Goal: Task Accomplishment & Management: Complete application form

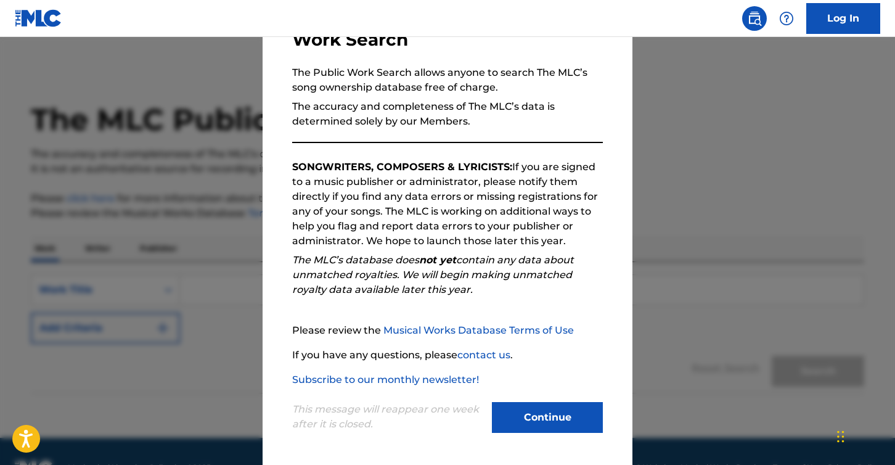
scroll to position [99, 0]
click at [528, 409] on button "Continue" at bounding box center [547, 416] width 111 height 31
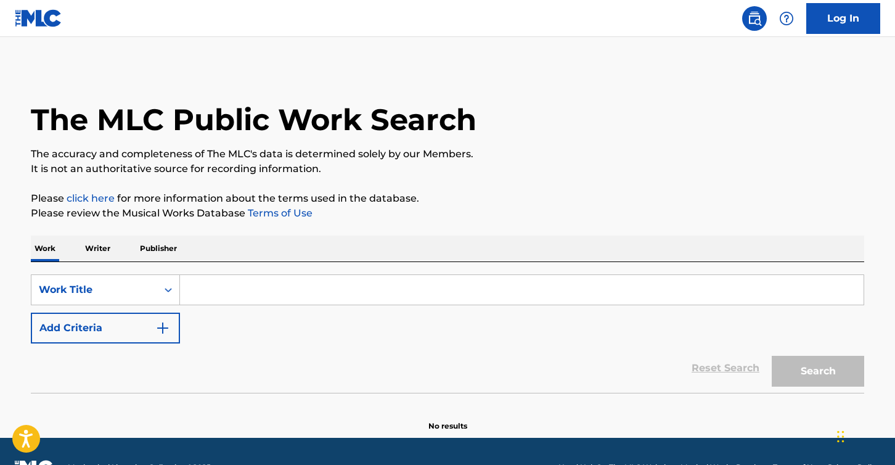
click at [248, 293] on input "Search Form" at bounding box center [522, 290] width 684 height 30
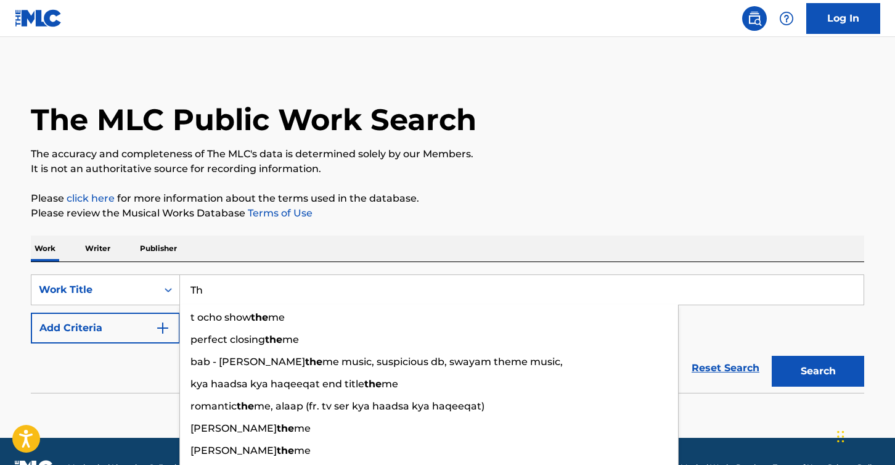
type input "T"
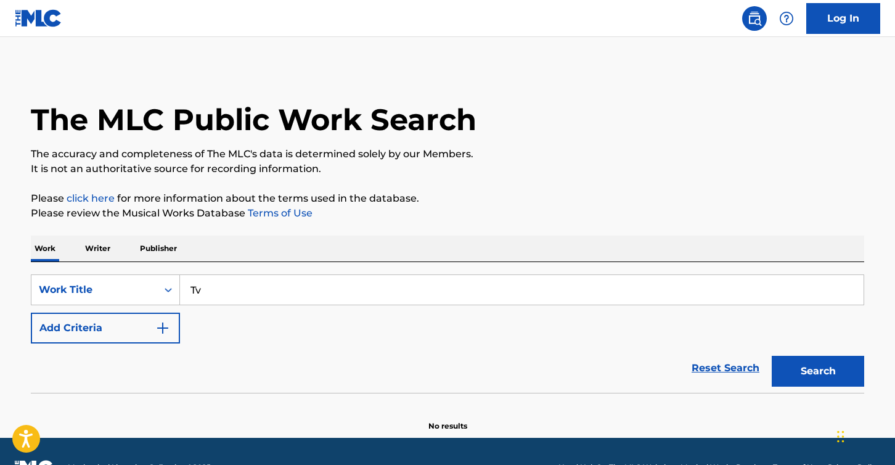
type input "T"
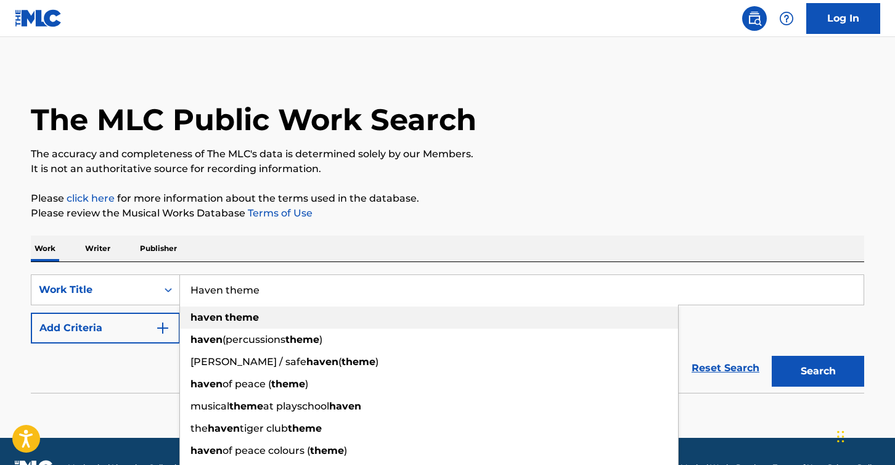
type input "Haven theme"
click at [229, 322] on strong "theme" at bounding box center [242, 317] width 34 height 12
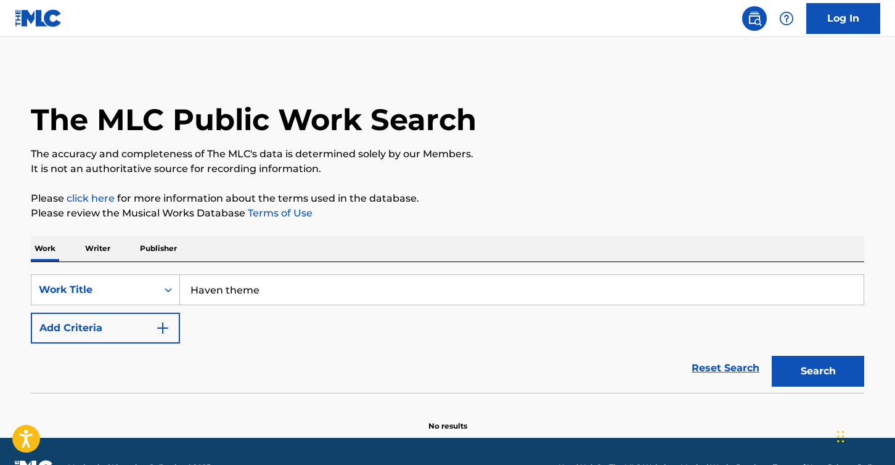
click at [97, 252] on p "Writer" at bounding box center [97, 249] width 33 height 26
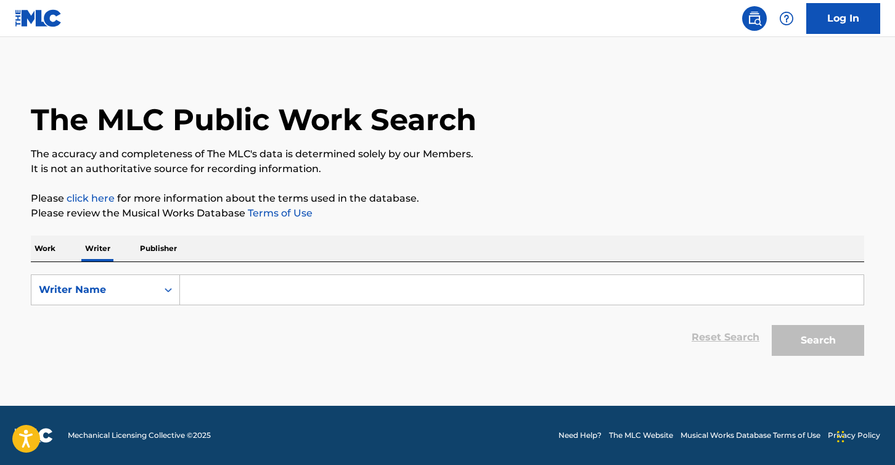
click at [224, 291] on input "Search Form" at bounding box center [522, 290] width 684 height 30
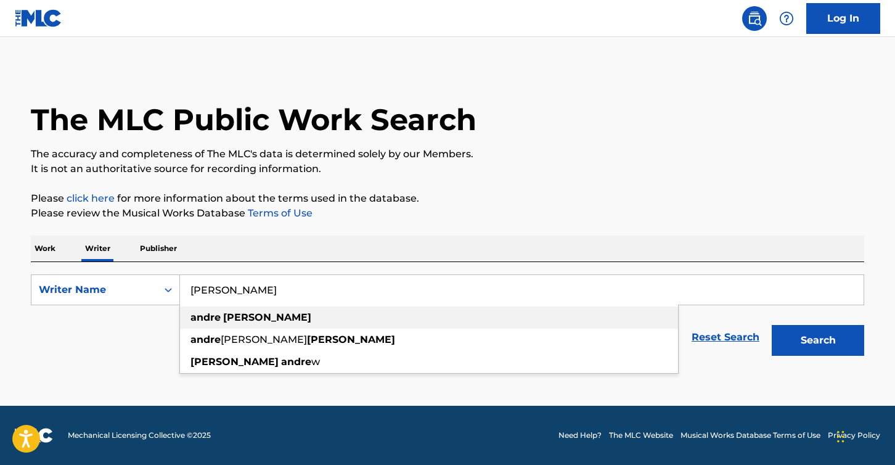
click at [221, 316] on span "Search Form" at bounding box center [222, 317] width 2 height 12
type input "andre fratto"
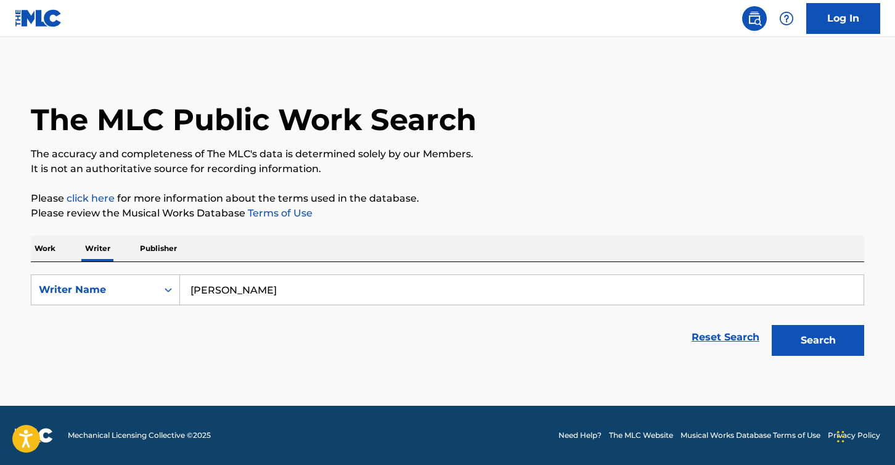
click at [816, 342] on button "Search" at bounding box center [818, 340] width 92 height 31
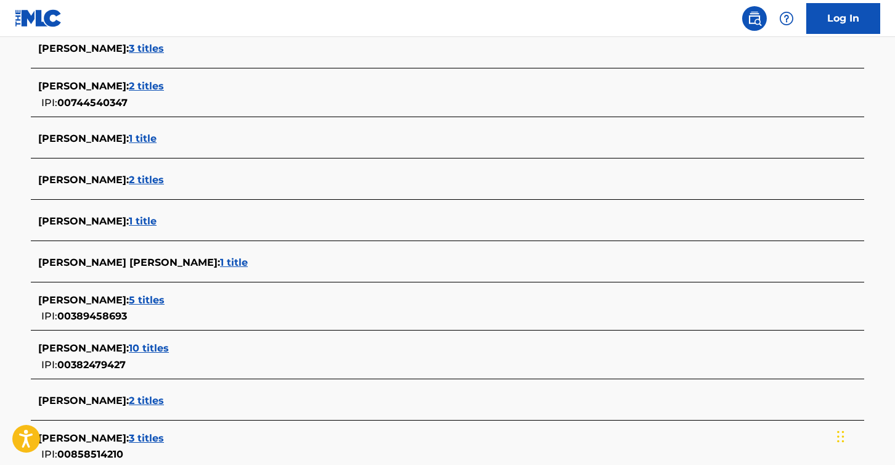
scroll to position [411, 0]
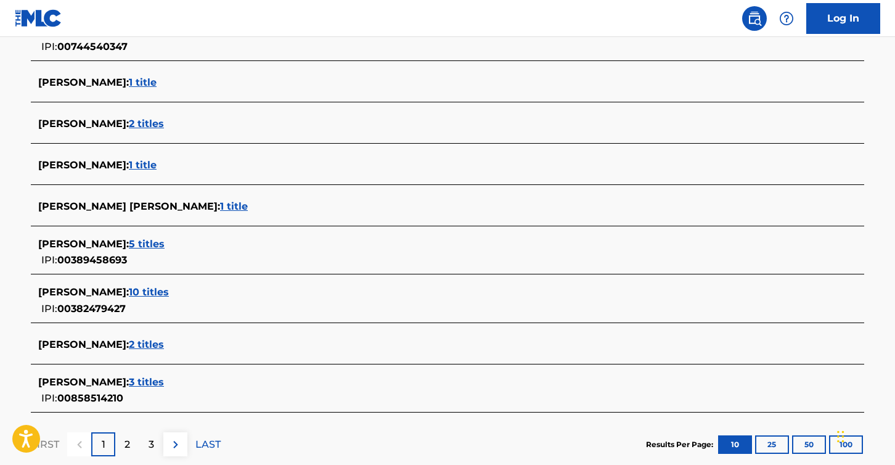
click at [139, 244] on span "5 titles" at bounding box center [147, 244] width 36 height 12
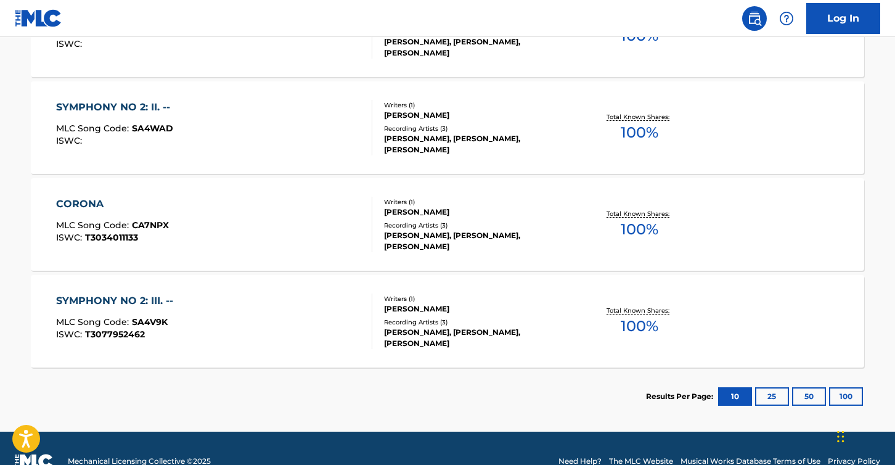
scroll to position [531, 0]
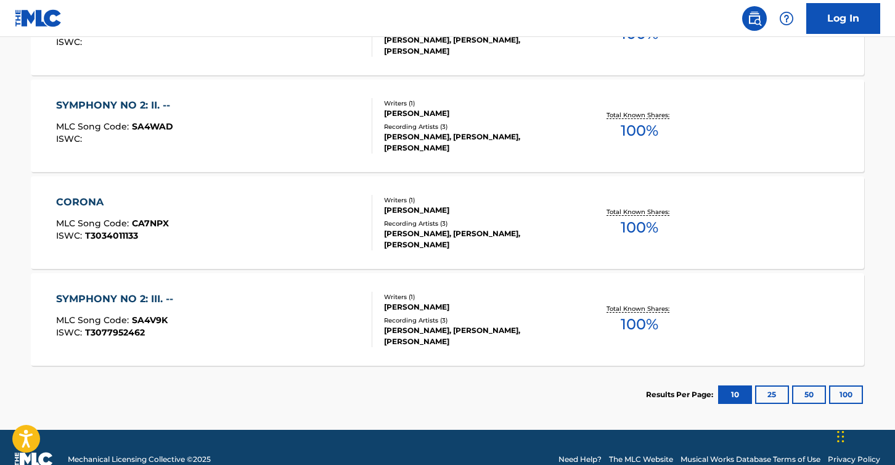
click at [778, 394] on button "25" at bounding box center [772, 394] width 34 height 18
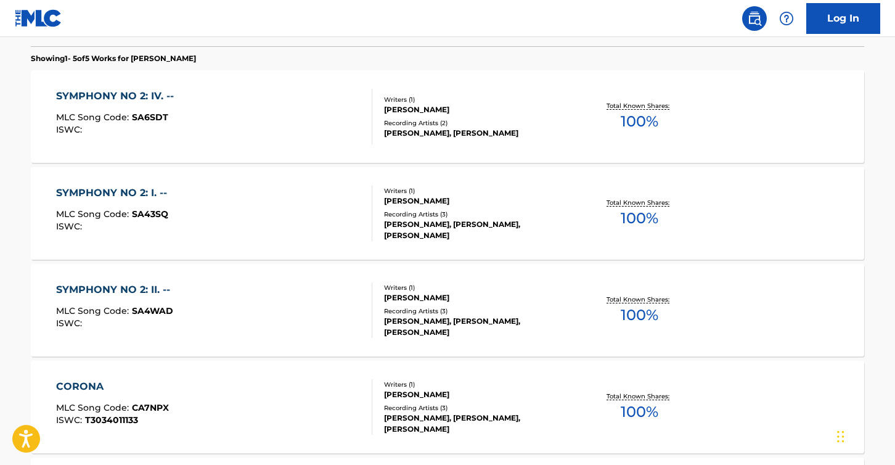
scroll to position [346, 0]
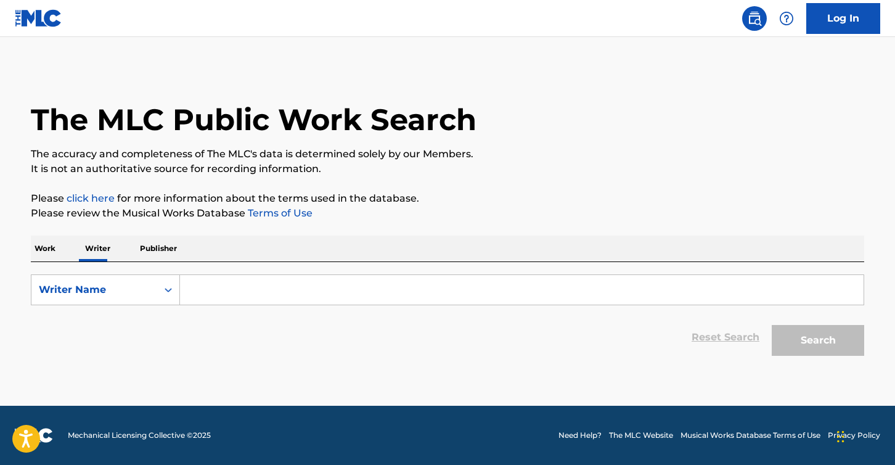
click at [228, 287] on input "Search Form" at bounding box center [522, 290] width 684 height 30
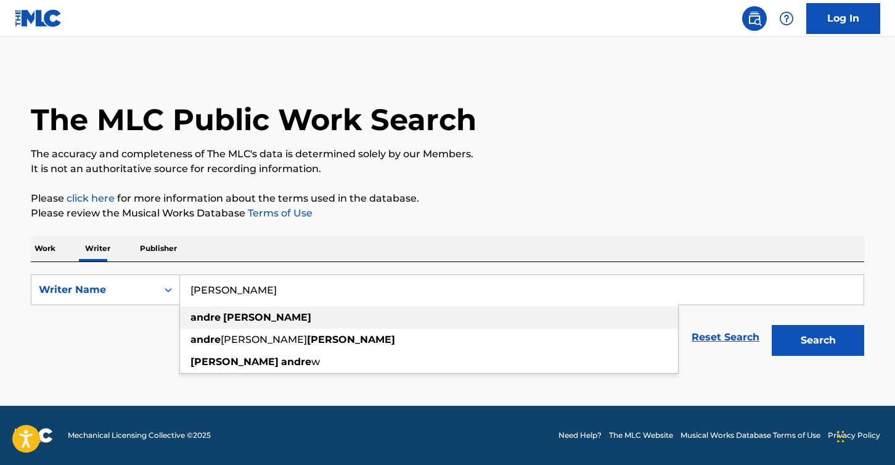
click at [219, 319] on strong "andre" at bounding box center [206, 317] width 30 height 12
type input "andre fratto"
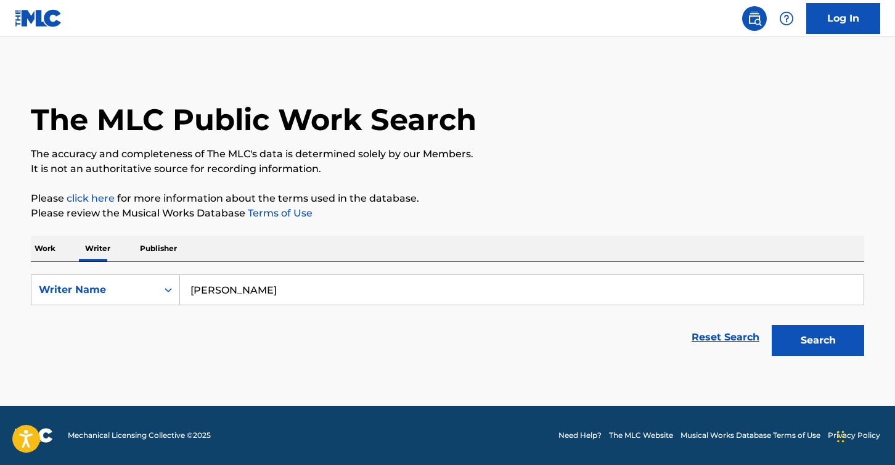
click at [804, 350] on button "Search" at bounding box center [818, 340] width 92 height 31
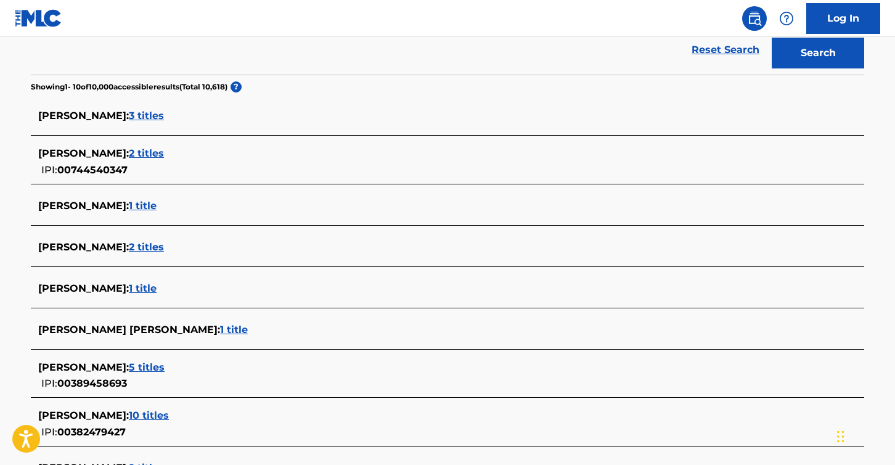
scroll to position [289, 0]
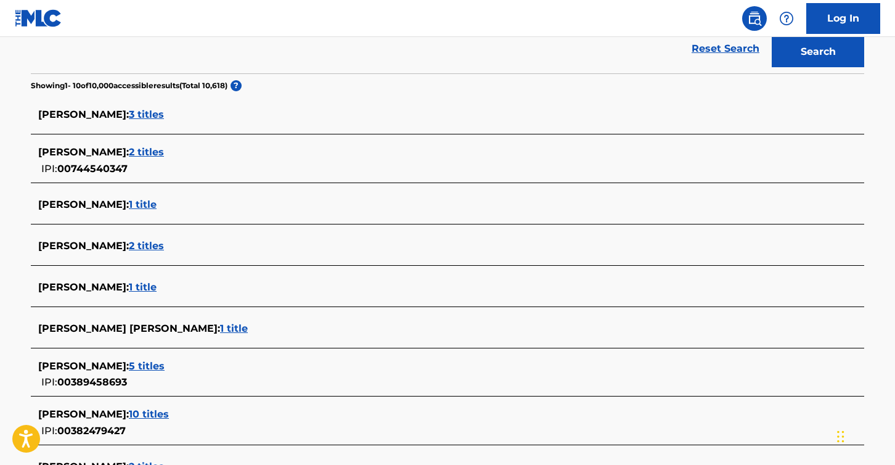
click at [220, 326] on span "1 title" at bounding box center [234, 329] width 28 height 12
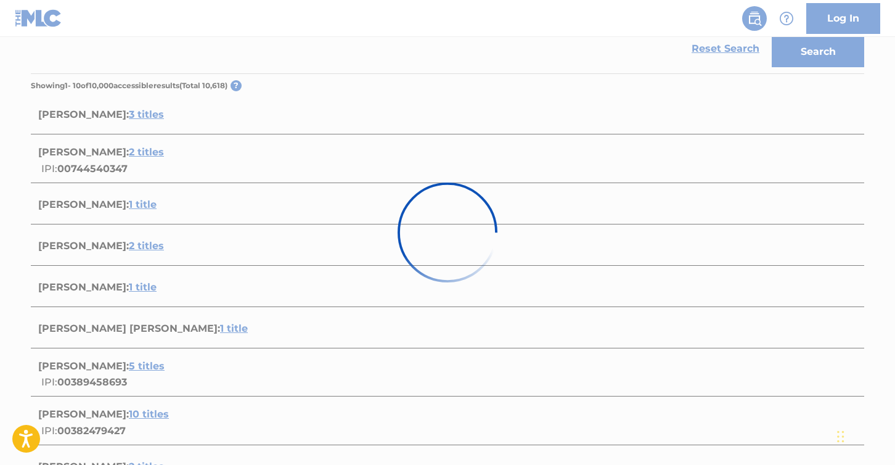
scroll to position [168, 0]
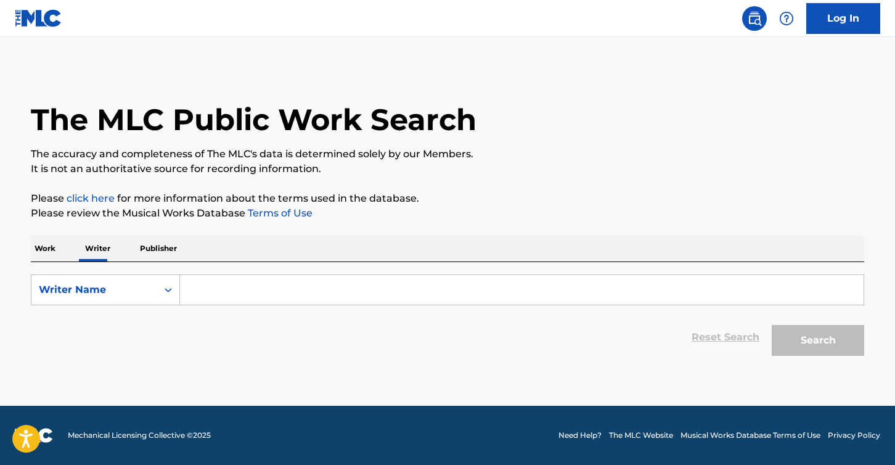
click at [239, 287] on input "Search Form" at bounding box center [522, 290] width 684 height 30
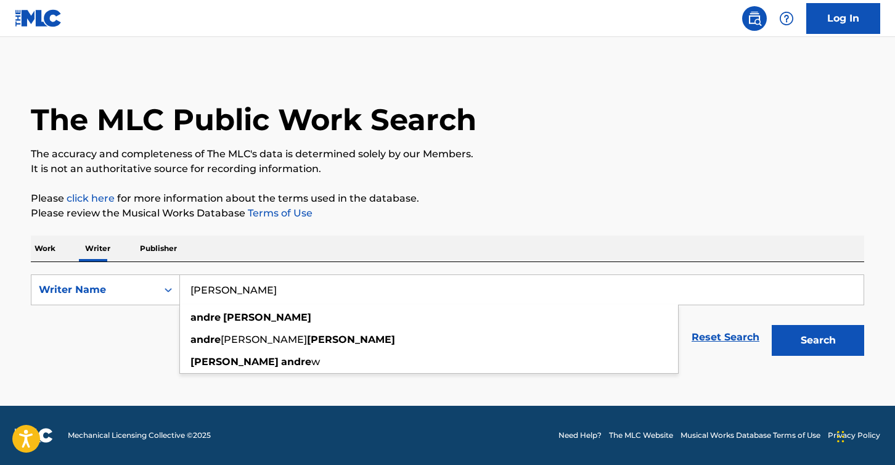
type input "[PERSON_NAME]"
click at [772, 325] on button "Search" at bounding box center [818, 340] width 92 height 31
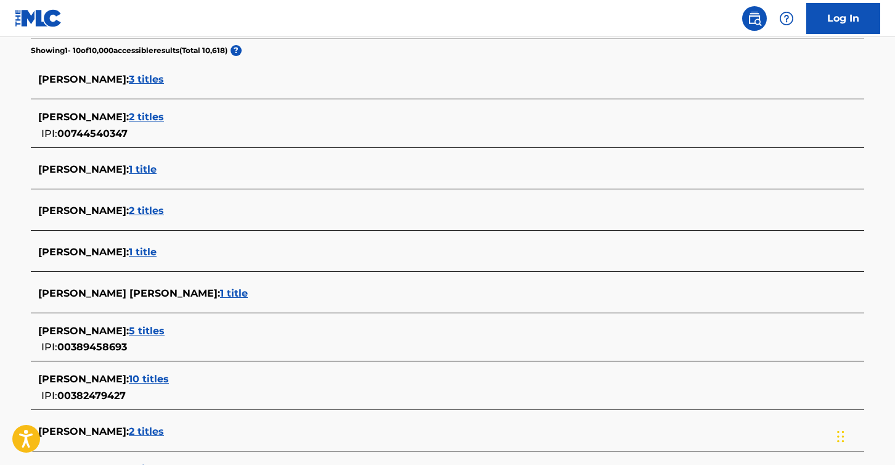
scroll to position [400, 0]
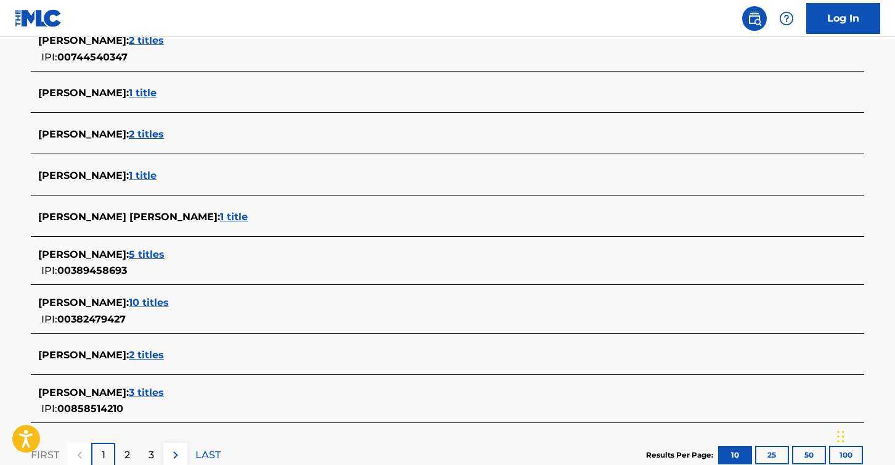
click at [148, 253] on span "5 titles" at bounding box center [147, 255] width 36 height 12
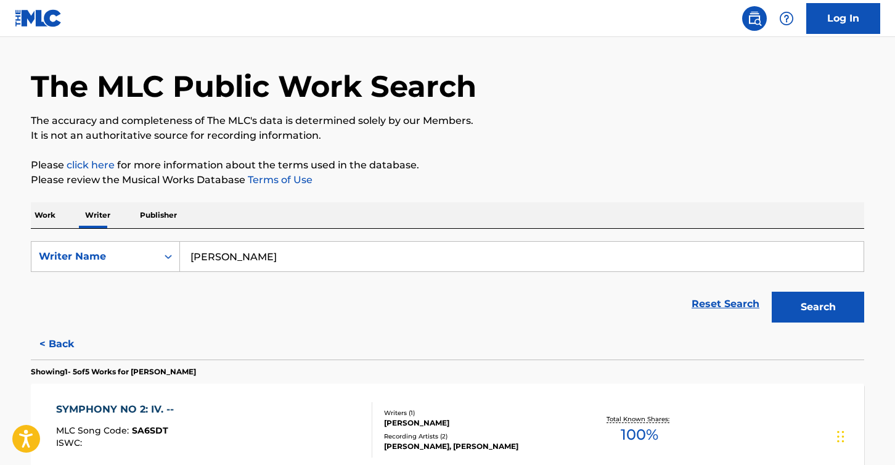
scroll to position [0, 0]
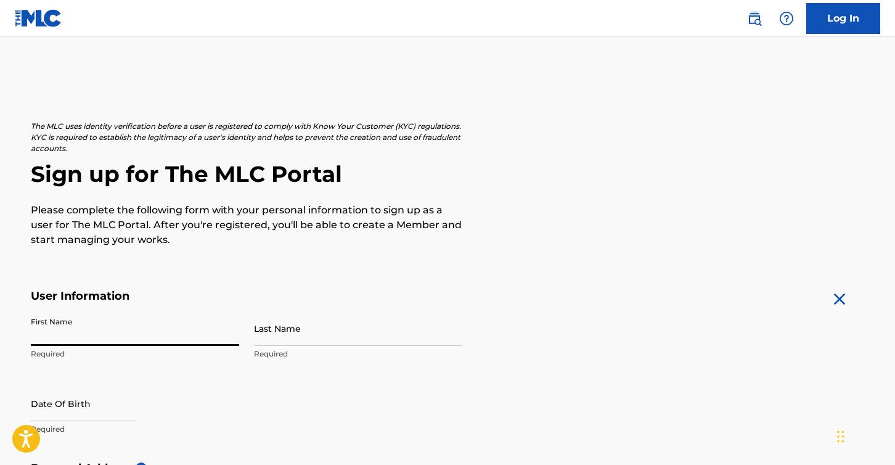
click at [170, 332] on input "First Name" at bounding box center [135, 328] width 208 height 35
type input "[PERSON_NAME]"
type input "Fratto"
type input "45 Pinehurst Ave"
type input "apt 5"
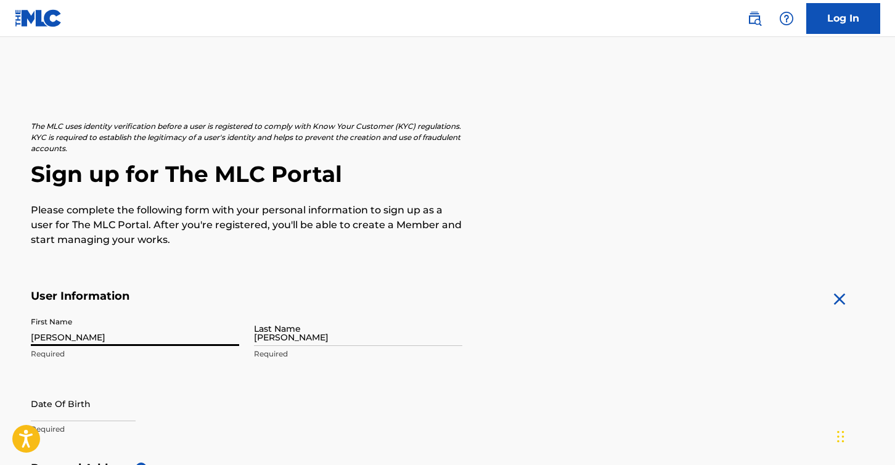
type input "NYC"
type input "United States"
type input "NY"
type input "10033"
type input "203"
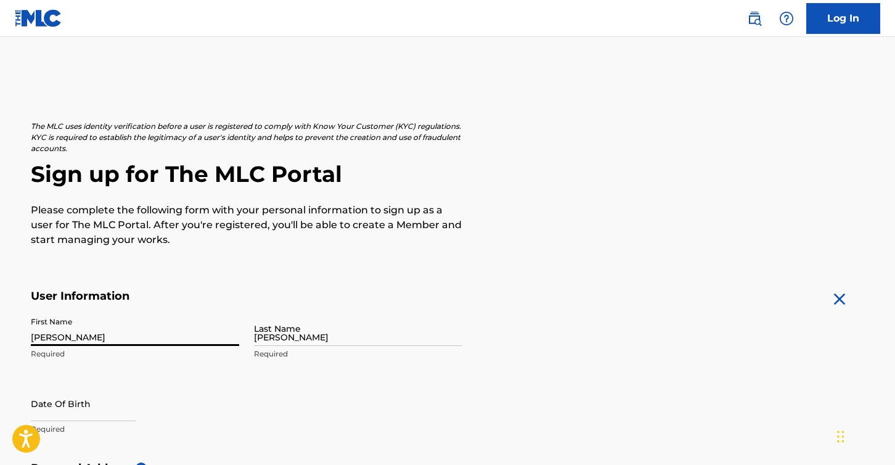
type input "4703087"
type input "andrefratto@mac.com"
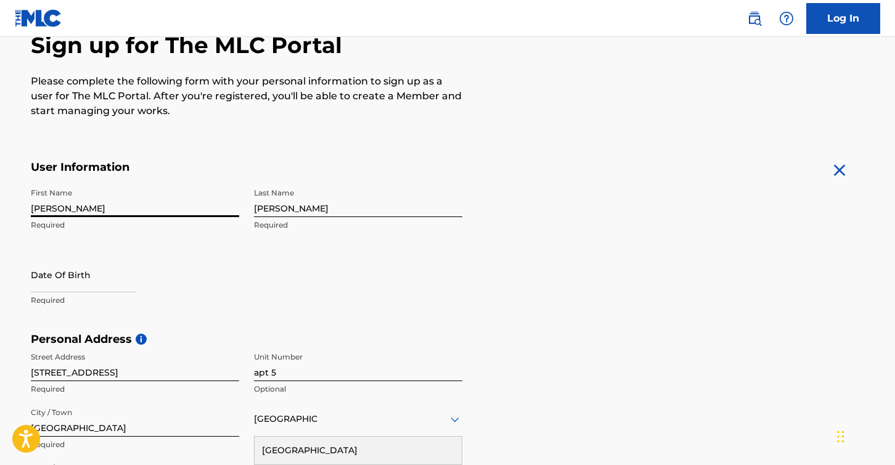
click at [94, 281] on input "text" at bounding box center [83, 274] width 105 height 35
select select "7"
select select "2025"
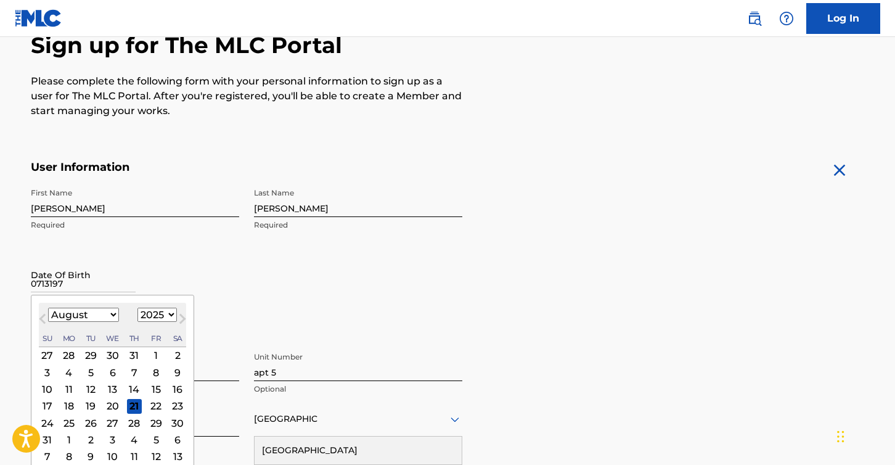
type input "07131973"
click at [125, 262] on input "07131973" at bounding box center [83, 274] width 105 height 35
click at [262, 294] on div "First Name Andre Required Last Name Fratto Required Date Of Birth Previous Mont…" at bounding box center [247, 257] width 432 height 150
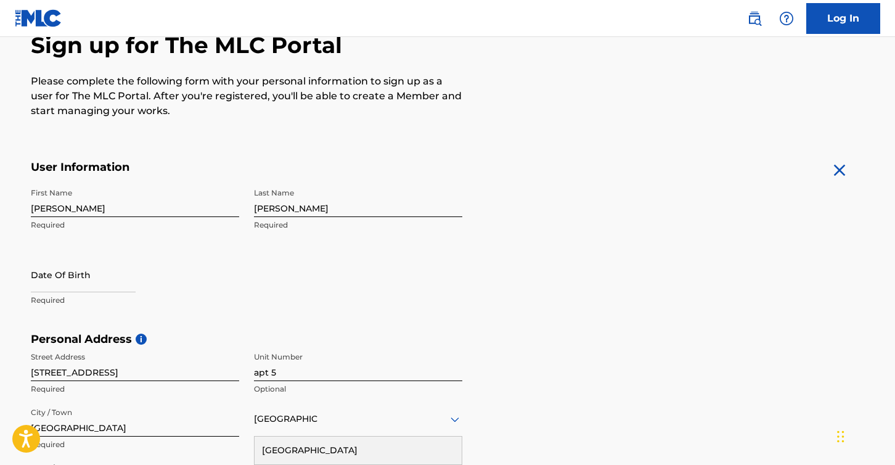
click at [91, 285] on input "text" at bounding box center [83, 274] width 105 height 35
select select "7"
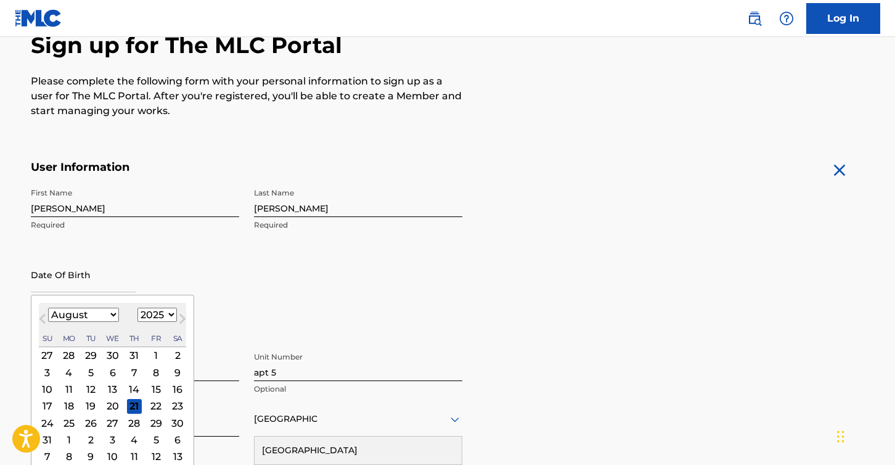
click at [165, 311] on select "1899 1900 1901 1902 1903 1904 1905 1906 1907 1908 1909 1910 1911 1912 1913 1914…" at bounding box center [157, 315] width 39 height 14
select select "1973"
click at [138, 308] on select "1899 1900 1901 1902 1903 1904 1905 1906 1907 1908 1909 1910 1911 1912 1913 1914…" at bounding box center [157, 315] width 39 height 14
click at [100, 315] on select "January February March April May June July August September October November De…" at bounding box center [83, 315] width 71 height 14
select select "6"
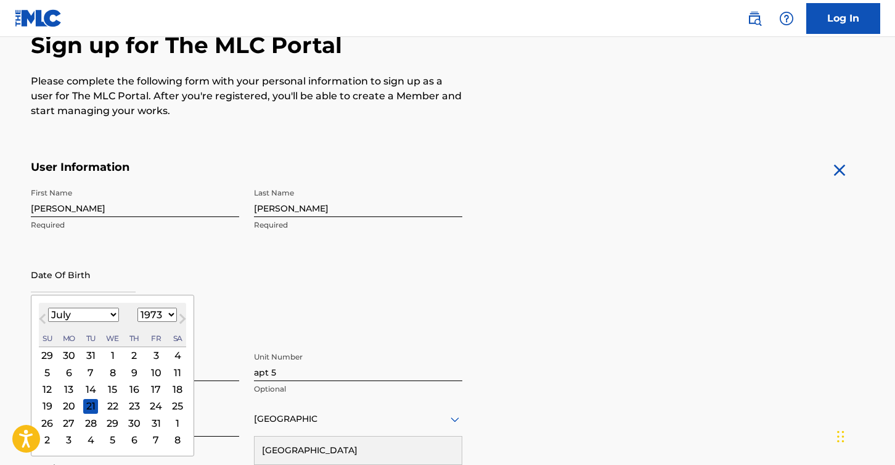
click at [48, 308] on select "January February March April May June July August September October November De…" at bounding box center [83, 315] width 71 height 14
click at [151, 370] on div "13" at bounding box center [156, 372] width 15 height 15
type input "July 13 1973"
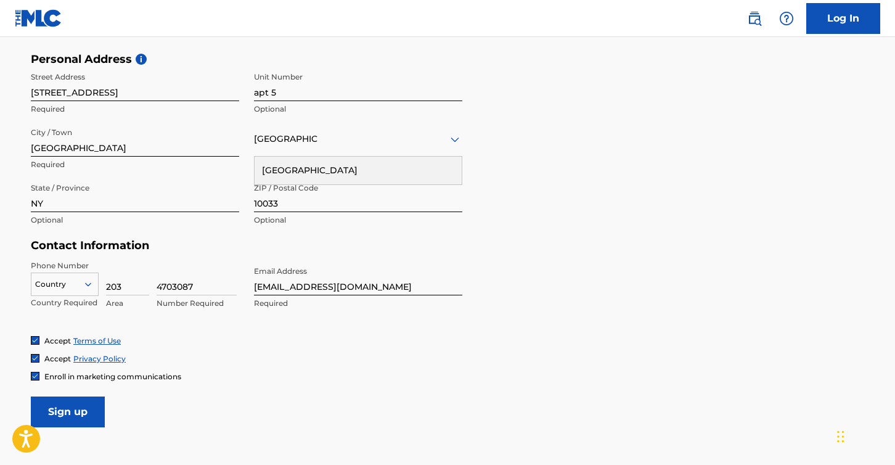
scroll to position [453, 0]
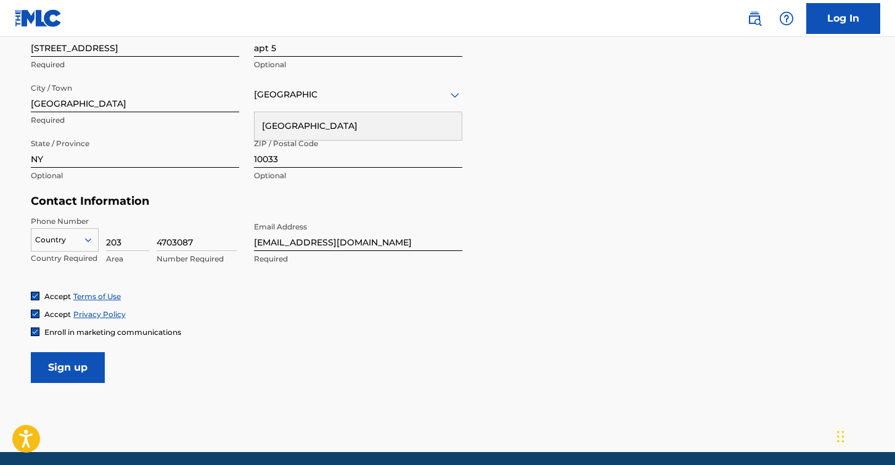
click at [84, 366] on input "Sign up" at bounding box center [68, 367] width 74 height 31
click at [49, 229] on div "Country" at bounding box center [65, 239] width 68 height 23
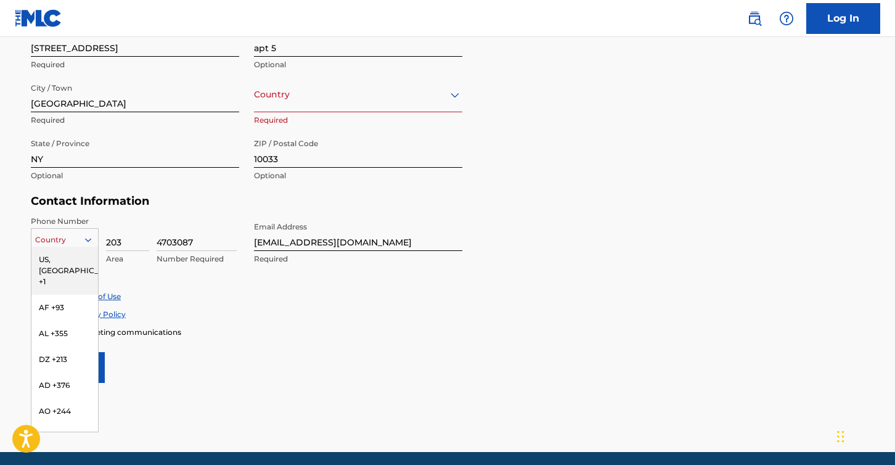
click at [72, 257] on div "US, [GEOGRAPHIC_DATA] +1" at bounding box center [64, 271] width 67 height 48
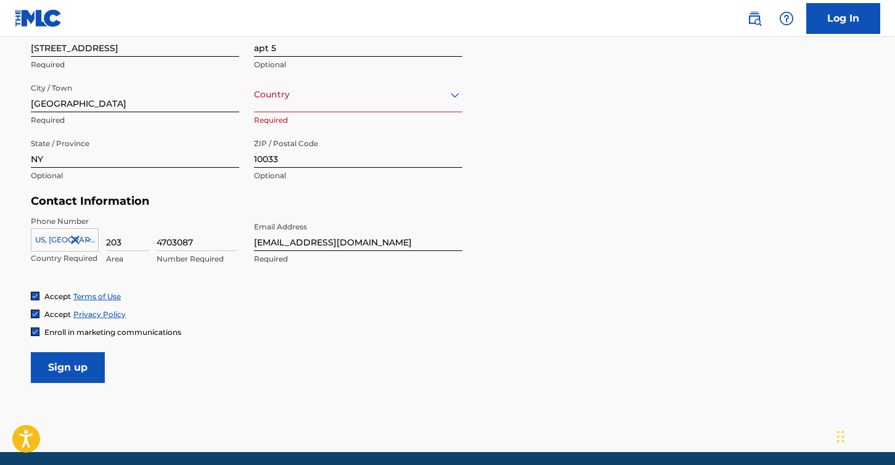
click at [70, 364] on input "Sign up" at bounding box center [68, 367] width 74 height 31
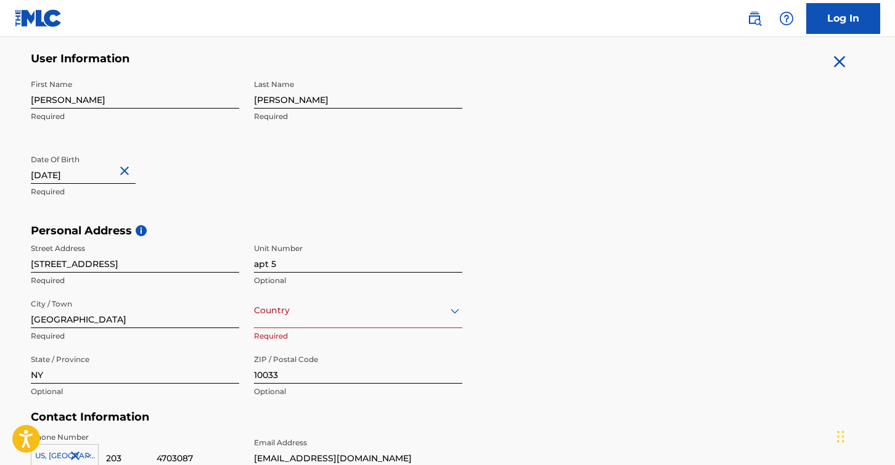
scroll to position [286, 0]
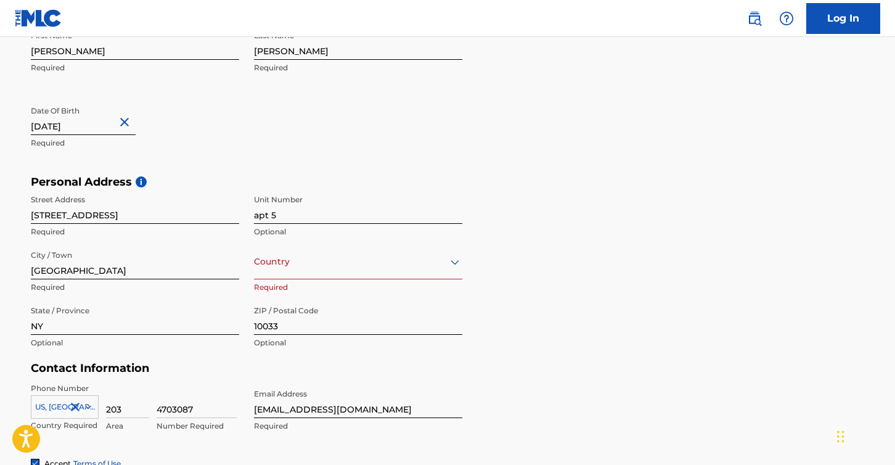
click at [421, 279] on div "option , selected. Select is focused ,type to refine list, press Down to open t…" at bounding box center [358, 261] width 208 height 35
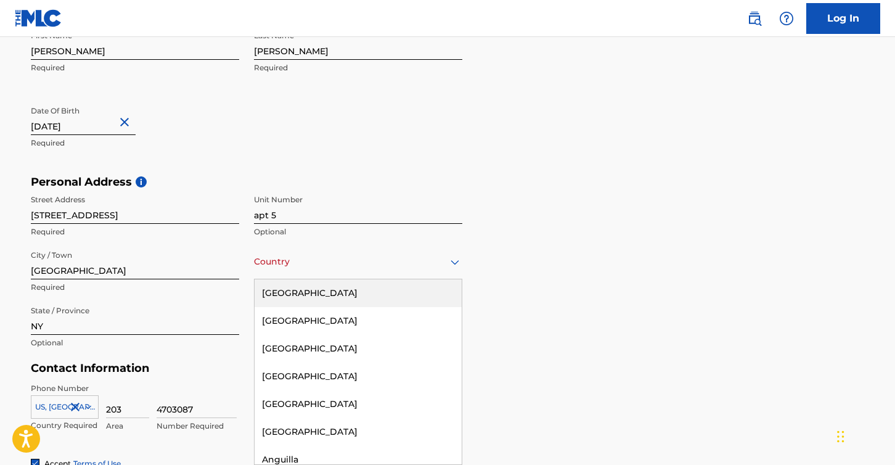
click at [400, 293] on div "[GEOGRAPHIC_DATA]" at bounding box center [358, 293] width 207 height 28
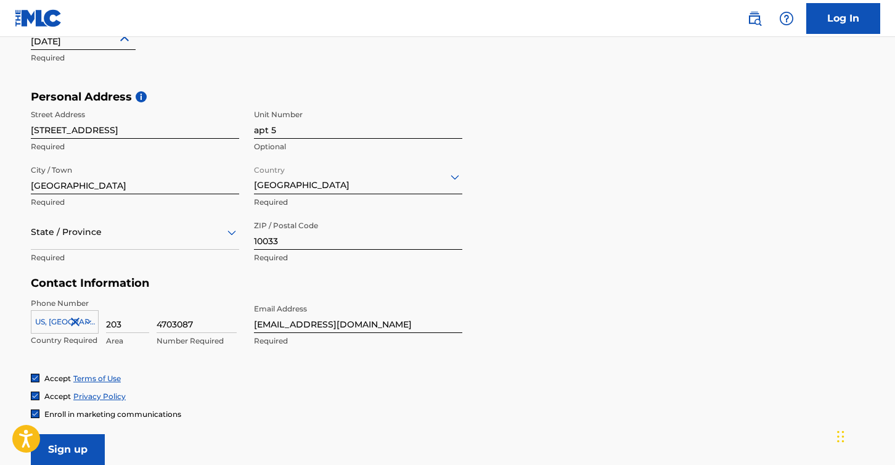
scroll to position [464, 0]
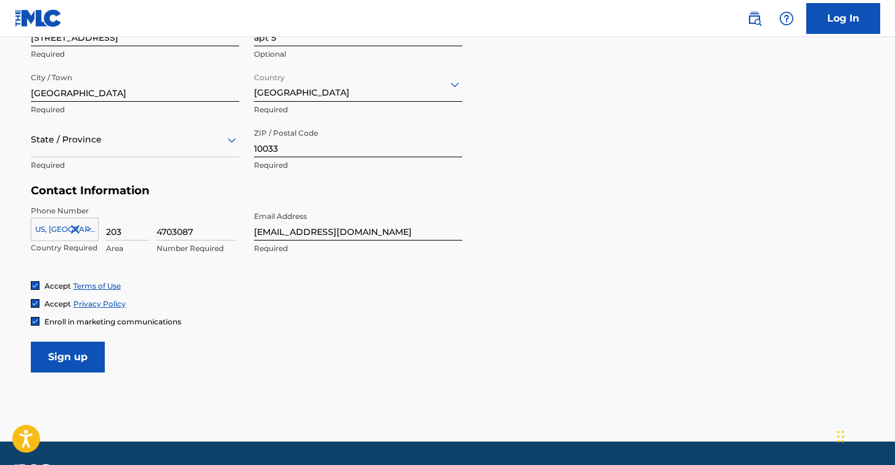
click at [80, 349] on input "Sign up" at bounding box center [68, 357] width 74 height 31
click at [154, 148] on div "State / Province" at bounding box center [135, 139] width 208 height 35
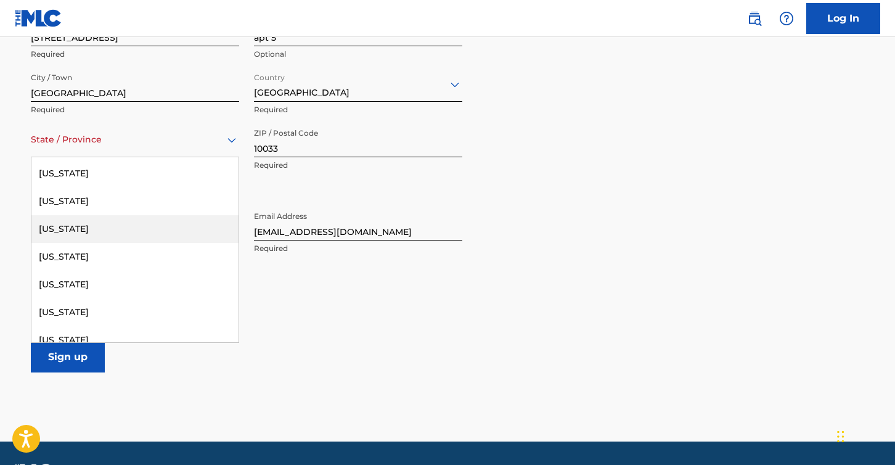
scroll to position [946, 0]
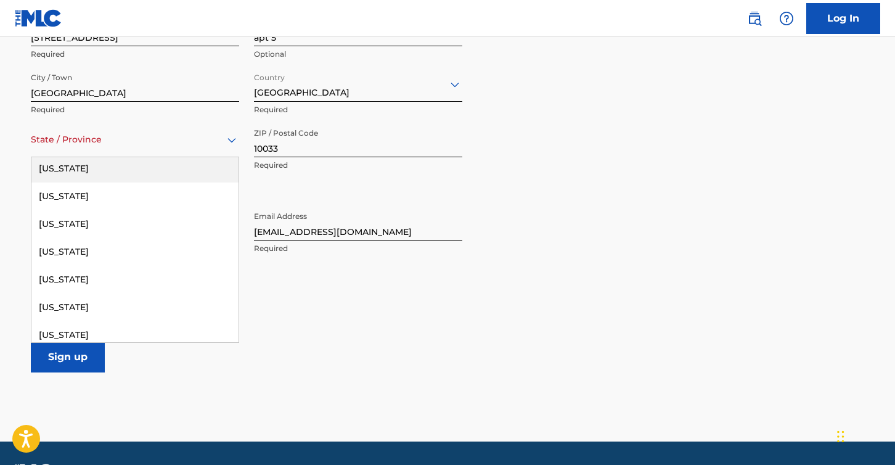
click at [104, 170] on div "[US_STATE]" at bounding box center [134, 169] width 207 height 28
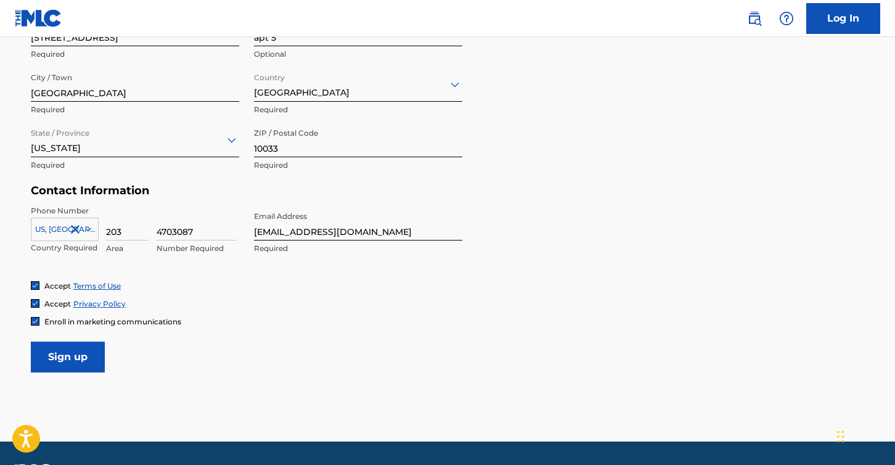
click at [64, 358] on input "Sign up" at bounding box center [68, 357] width 74 height 31
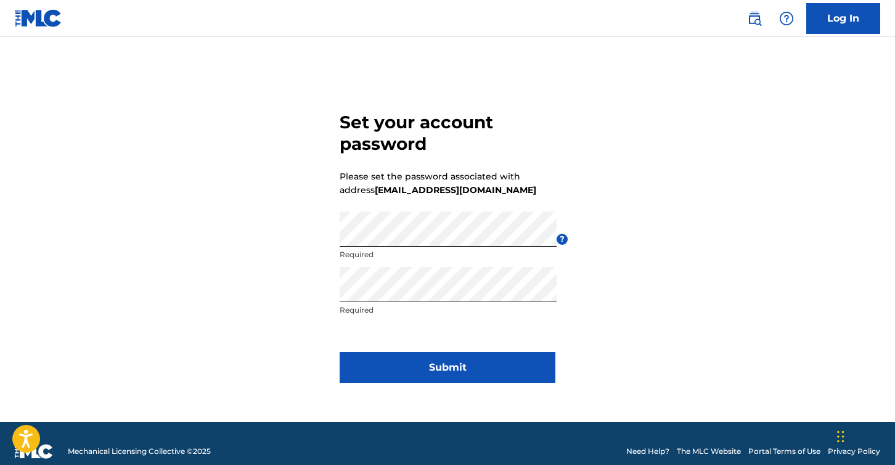
click at [444, 375] on button "Submit" at bounding box center [448, 367] width 216 height 31
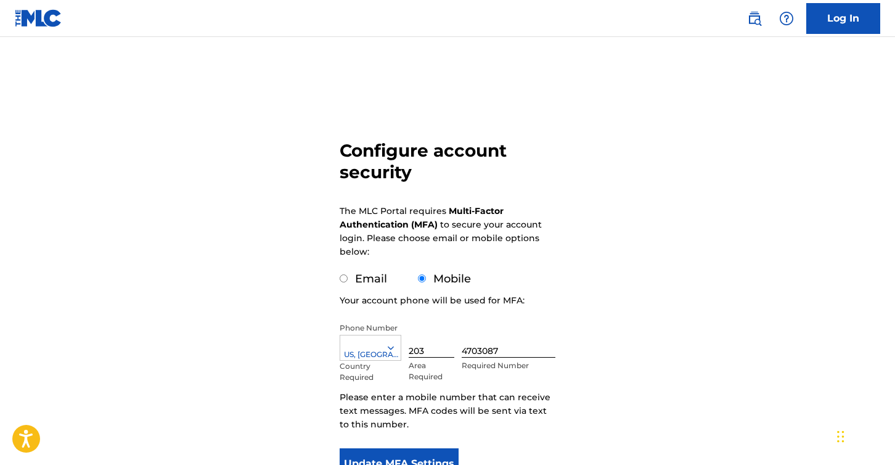
scroll to position [46, 0]
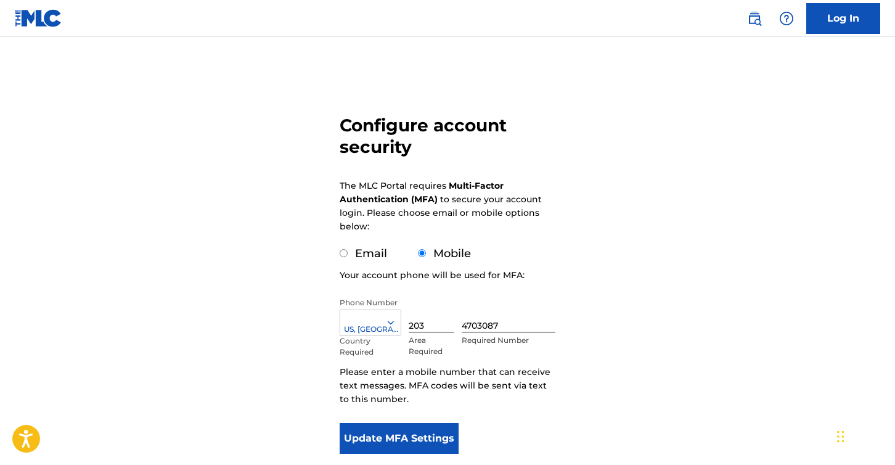
click at [343, 253] on input "Email" at bounding box center [344, 253] width 8 height 8
radio input "true"
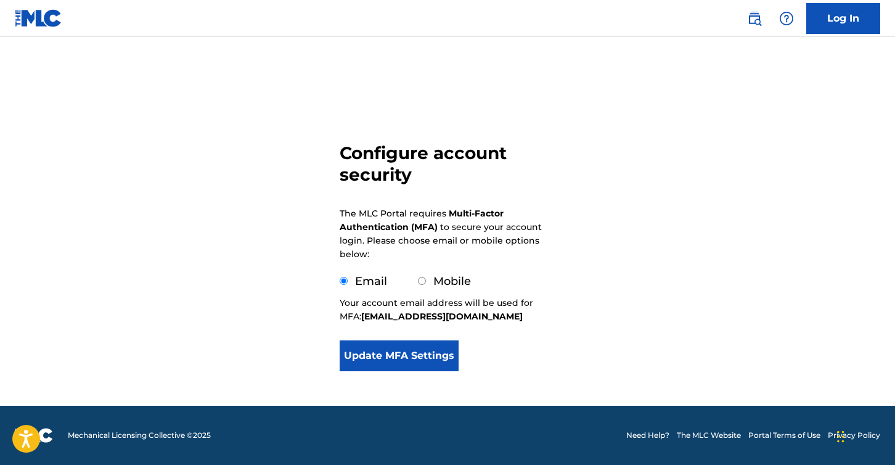
click at [445, 281] on label "Mobile" at bounding box center [453, 281] width 38 height 14
click at [426, 281] on input "Mobile" at bounding box center [422, 281] width 8 height 8
radio input "true"
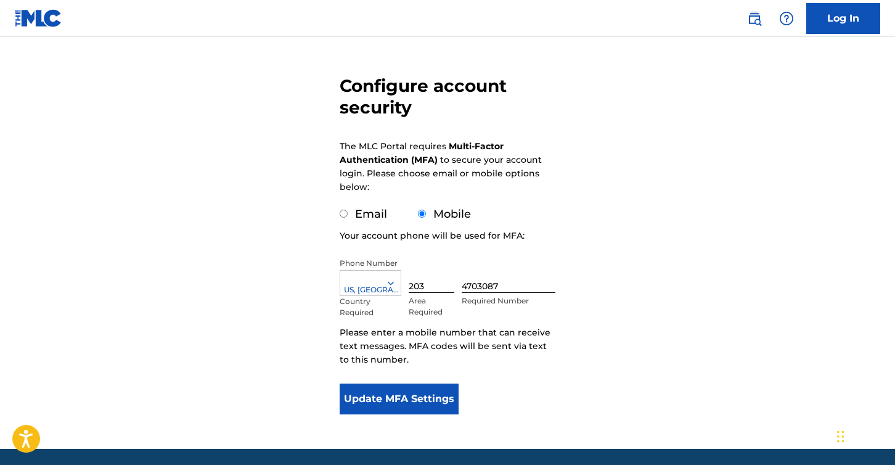
scroll to position [86, 0]
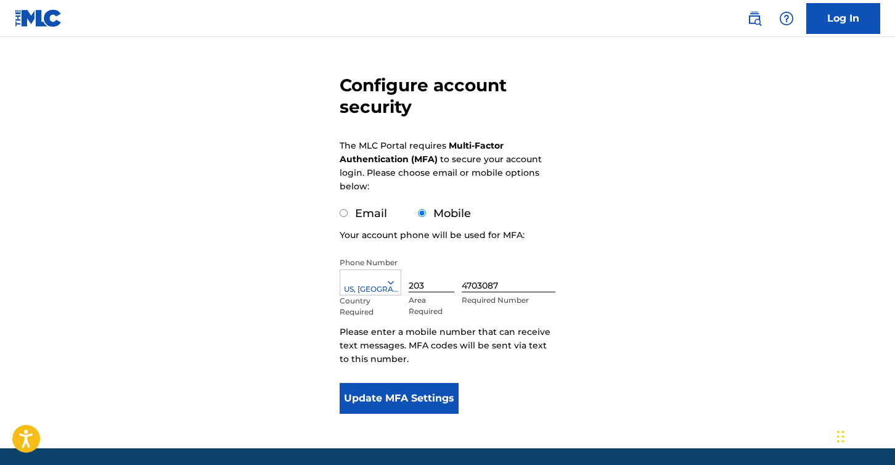
click at [374, 214] on label "Email" at bounding box center [371, 214] width 32 height 14
click at [348, 214] on input "Email" at bounding box center [344, 213] width 8 height 8
radio input "true"
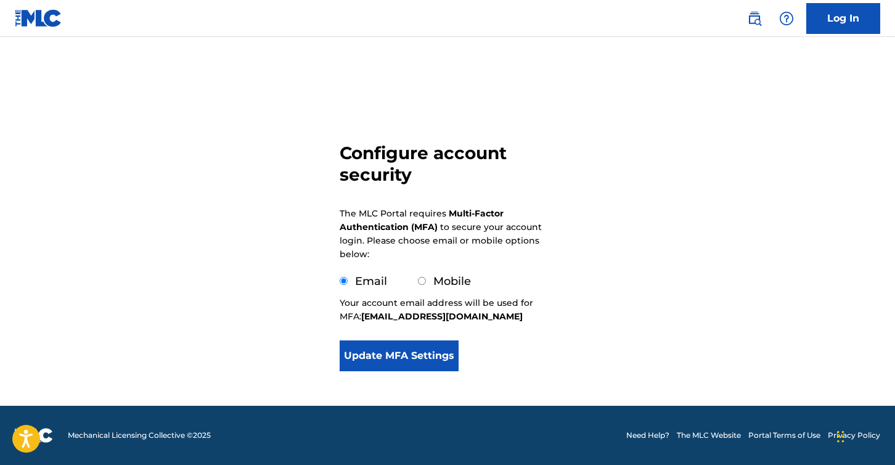
click at [392, 359] on button "Update MFA Settings" at bounding box center [399, 355] width 119 height 31
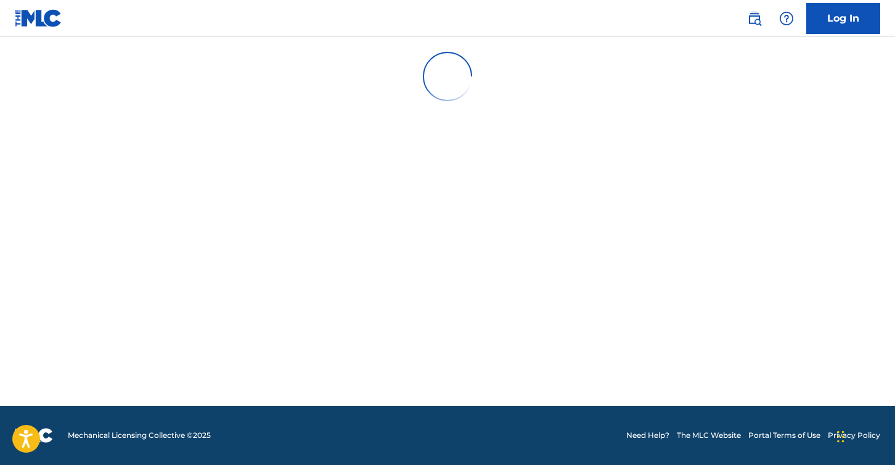
scroll to position [0, 0]
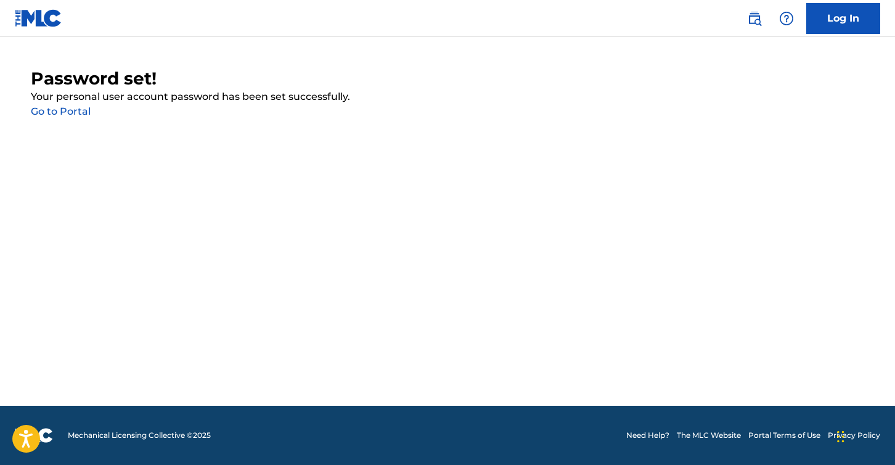
click at [54, 107] on link "Go to Portal" at bounding box center [61, 111] width 60 height 12
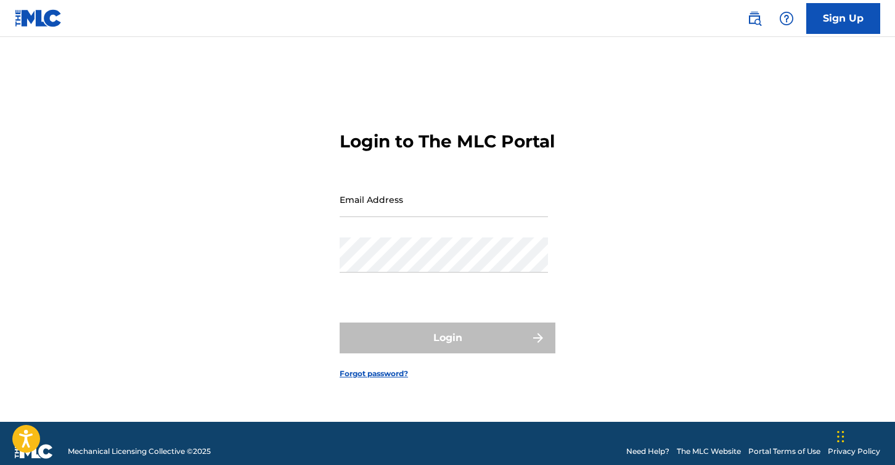
click at [377, 213] on input "Email Address" at bounding box center [444, 199] width 208 height 35
type input "[EMAIL_ADDRESS][DOMAIN_NAME]"
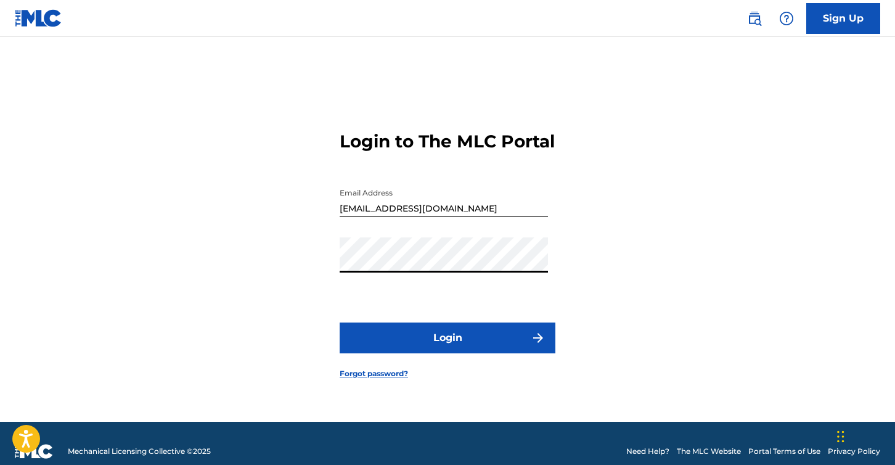
click at [471, 347] on button "Login" at bounding box center [448, 338] width 216 height 31
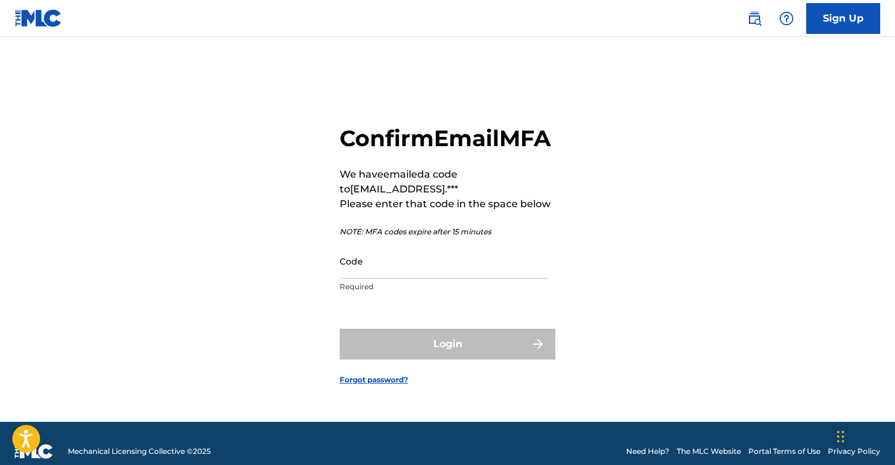
click at [372, 278] on input "Code" at bounding box center [444, 261] width 208 height 35
paste input "370726"
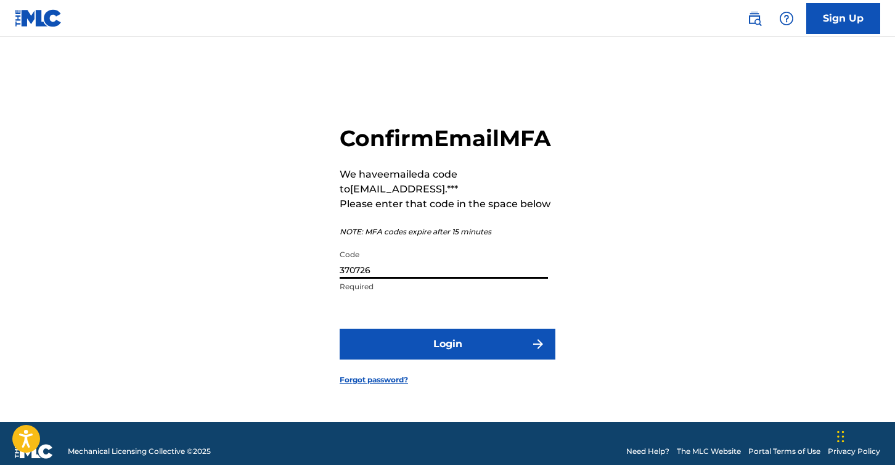
type input "370726"
click at [424, 360] on button "Login" at bounding box center [448, 344] width 216 height 31
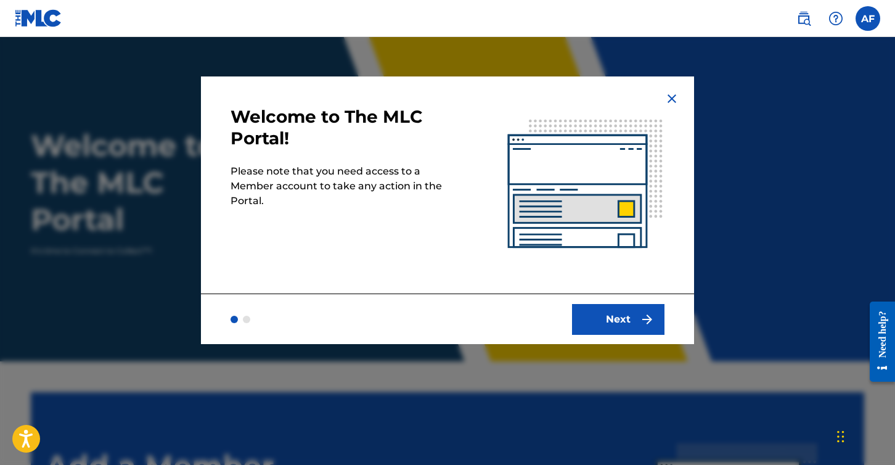
click at [622, 320] on button "Next" at bounding box center [618, 319] width 92 height 31
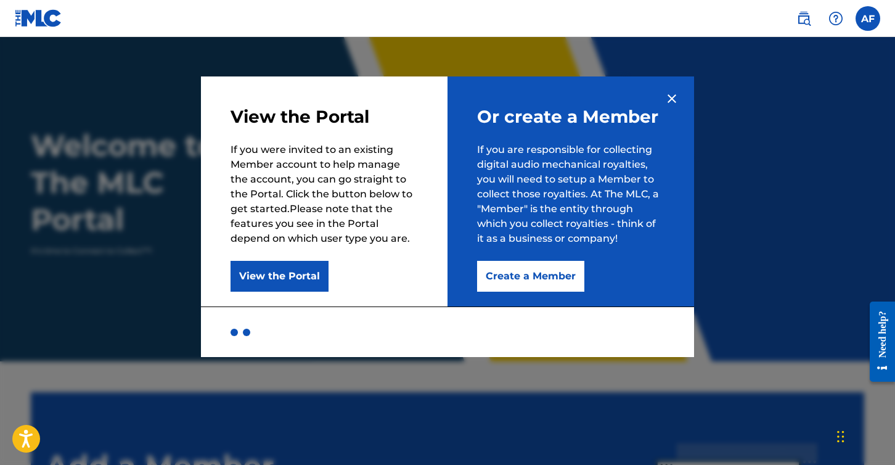
click at [522, 276] on button "Create a Member" at bounding box center [530, 276] width 107 height 31
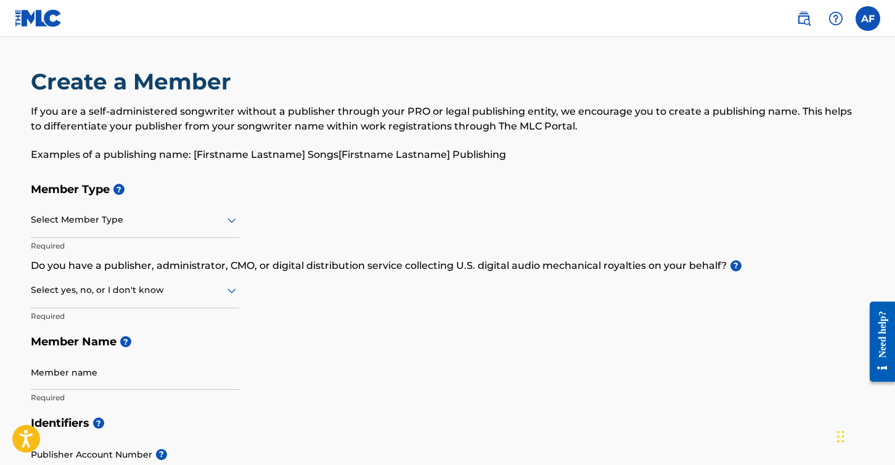
click at [155, 216] on div at bounding box center [135, 219] width 208 height 15
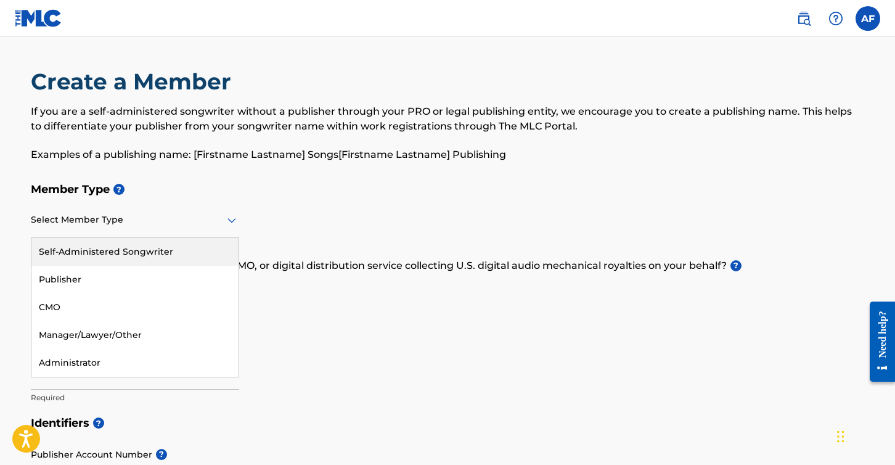
click at [138, 245] on div "Self-Administered Songwriter" at bounding box center [134, 252] width 207 height 28
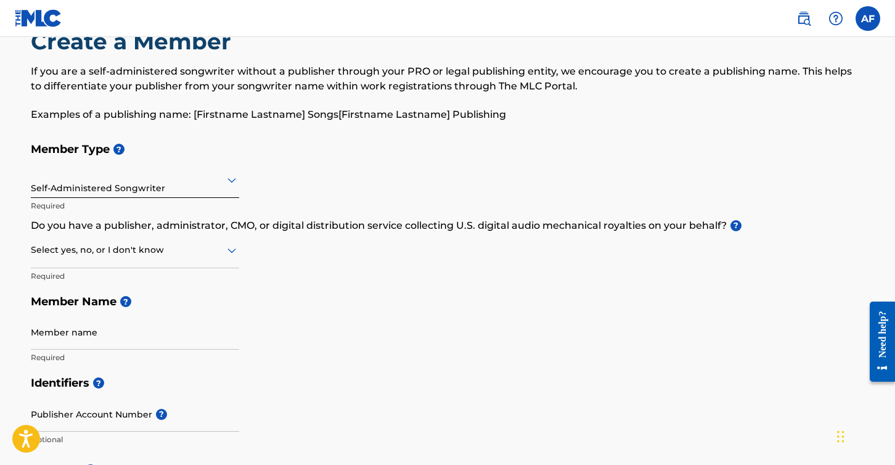
scroll to position [51, 0]
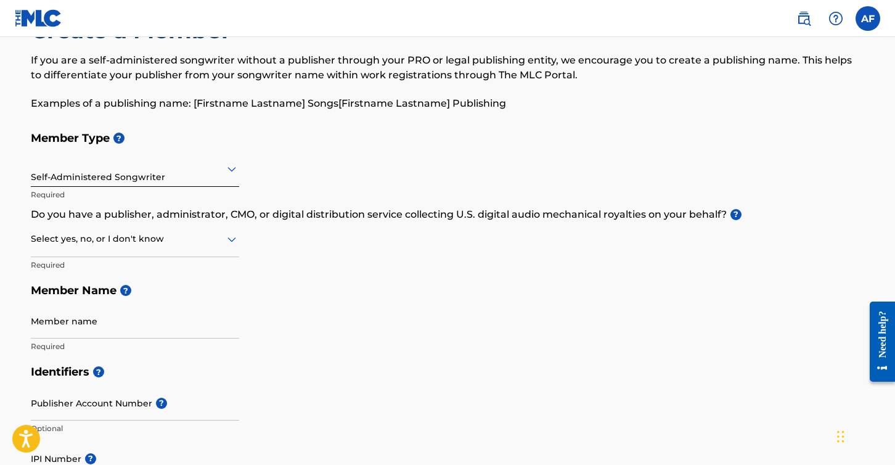
click at [179, 237] on div at bounding box center [135, 238] width 208 height 15
click at [327, 260] on div "Member Type ? Self-Administered Songwriter Required Do you have a publisher, ad…" at bounding box center [448, 242] width 834 height 234
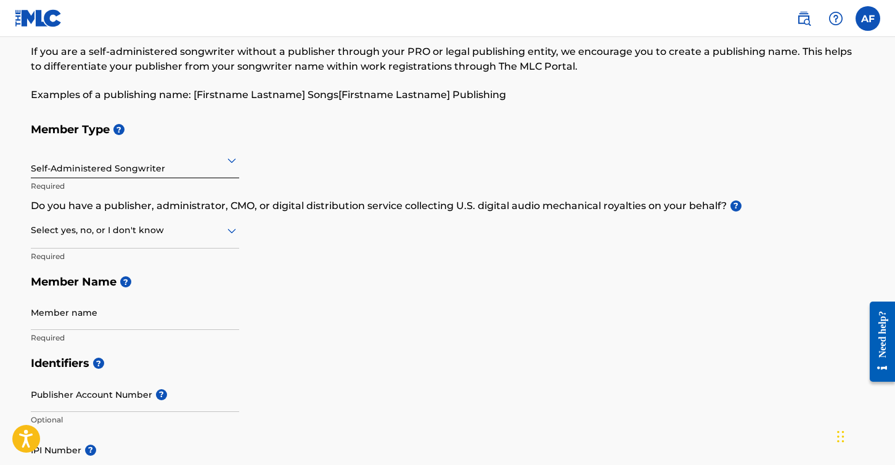
scroll to position [70, 0]
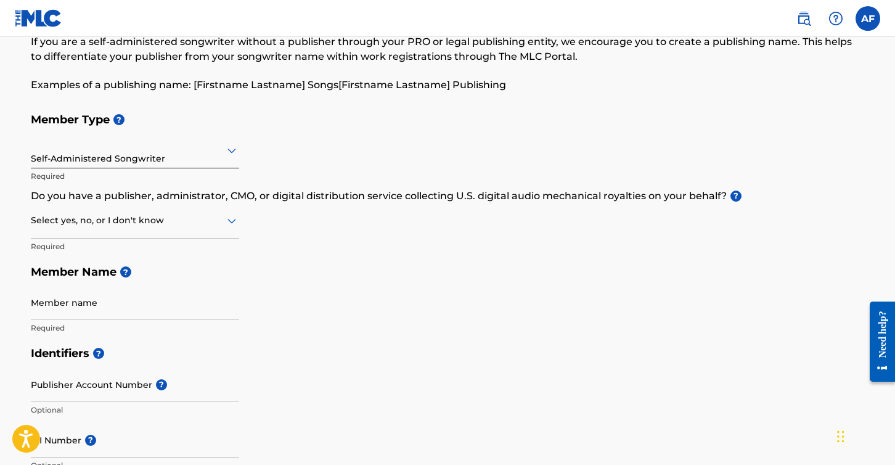
click at [179, 221] on div at bounding box center [135, 220] width 208 height 15
click at [129, 305] on div "I don't know" at bounding box center [134, 308] width 207 height 28
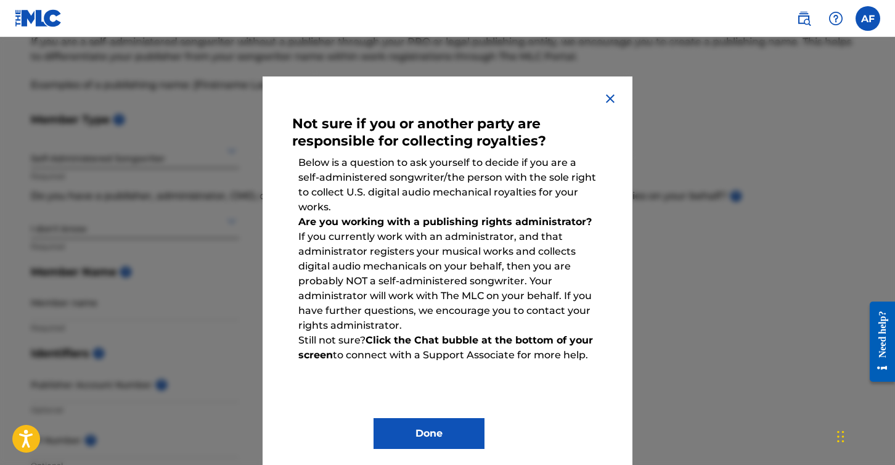
click at [408, 437] on button "Done" at bounding box center [429, 433] width 111 height 31
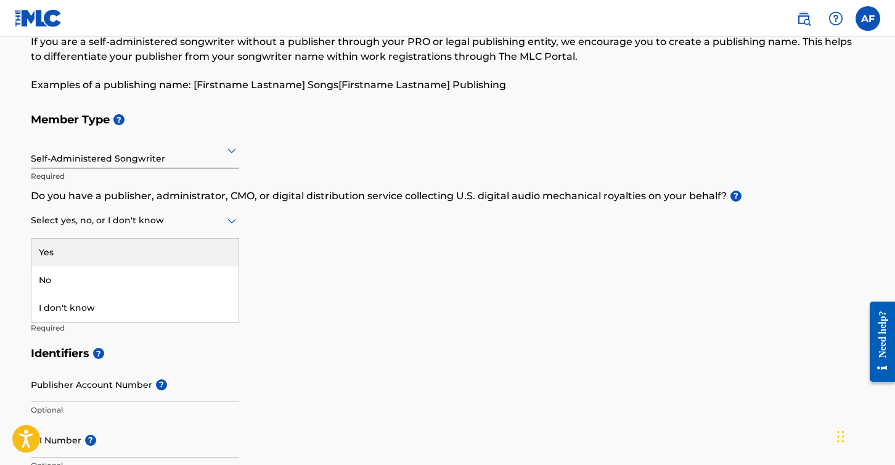
click at [134, 218] on div at bounding box center [135, 220] width 208 height 15
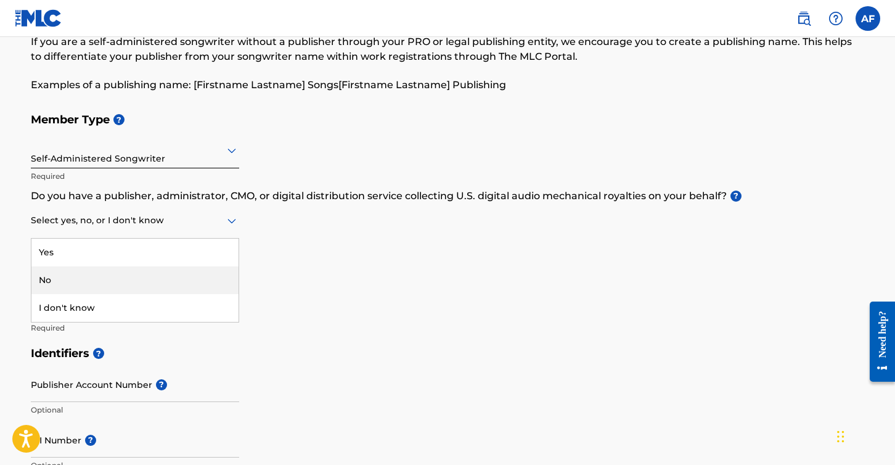
click at [99, 280] on div "No" at bounding box center [134, 280] width 207 height 28
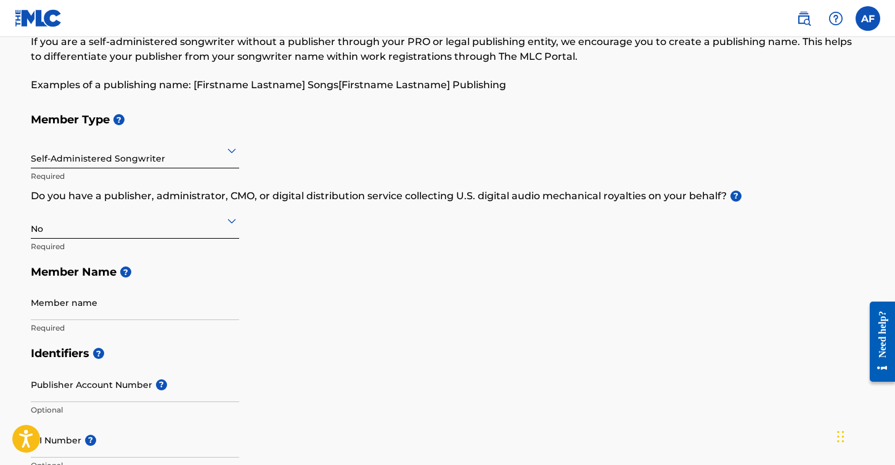
scroll to position [87, 0]
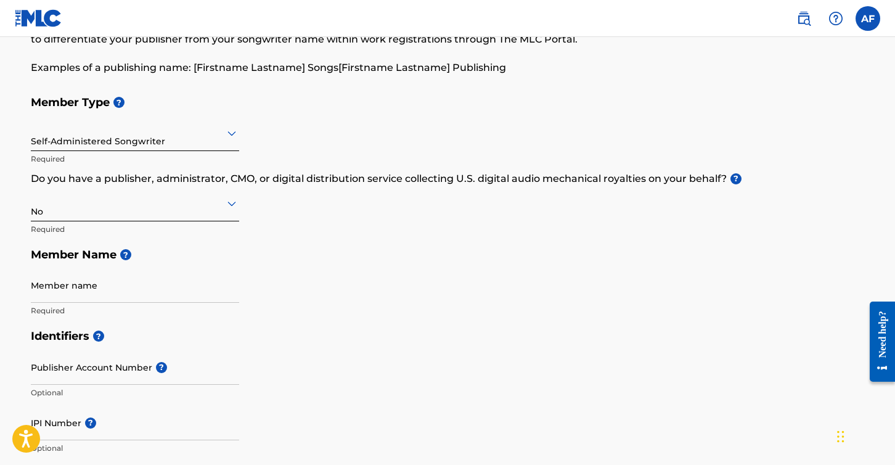
click at [168, 292] on input "Member name" at bounding box center [135, 285] width 208 height 35
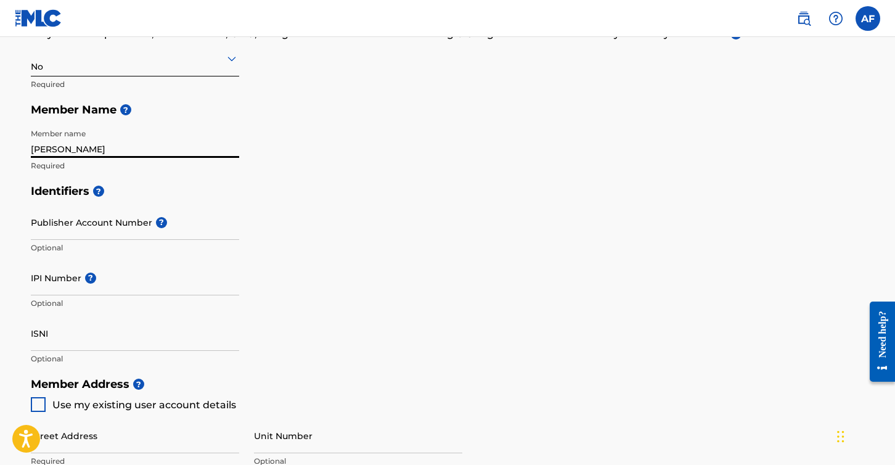
scroll to position [261, 0]
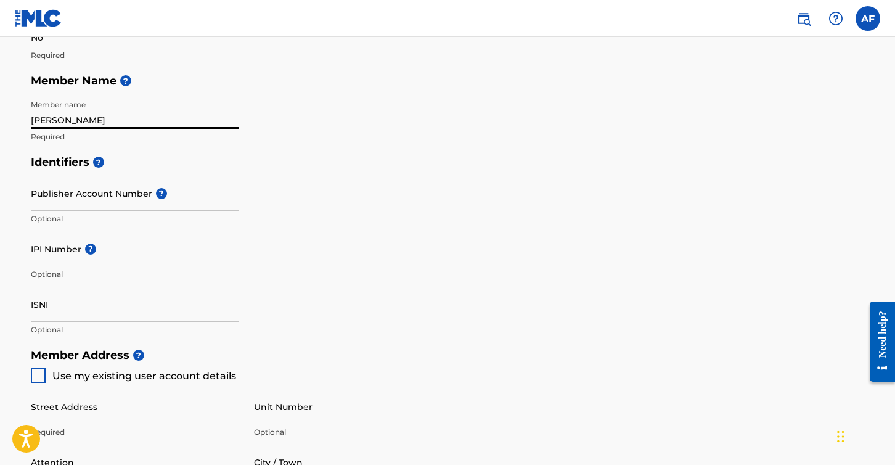
type input "[PERSON_NAME]"
click at [124, 250] on input "IPI Number ?" at bounding box center [135, 248] width 208 height 35
paste input "#436586430"
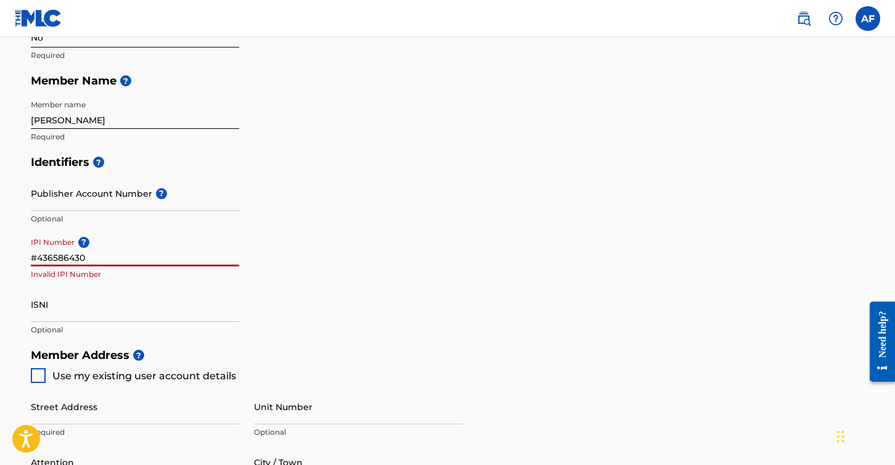
click at [36, 258] on input "#436586430" at bounding box center [135, 248] width 208 height 35
type input "436586430"
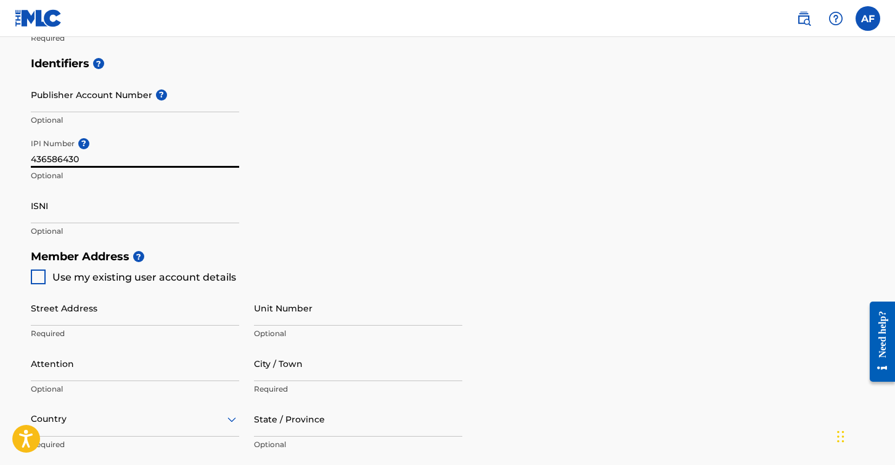
scroll to position [360, 0]
click at [34, 275] on div at bounding box center [38, 276] width 15 height 15
type input "[STREET_ADDRESS]"
type input "[GEOGRAPHIC_DATA]"
type input "10033"
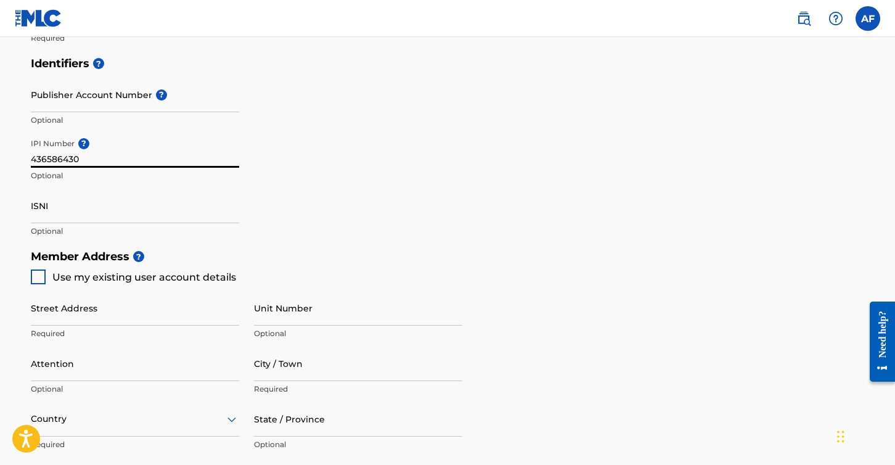
type input "203"
type input "4703087"
type input "[EMAIL_ADDRESS][DOMAIN_NAME]"
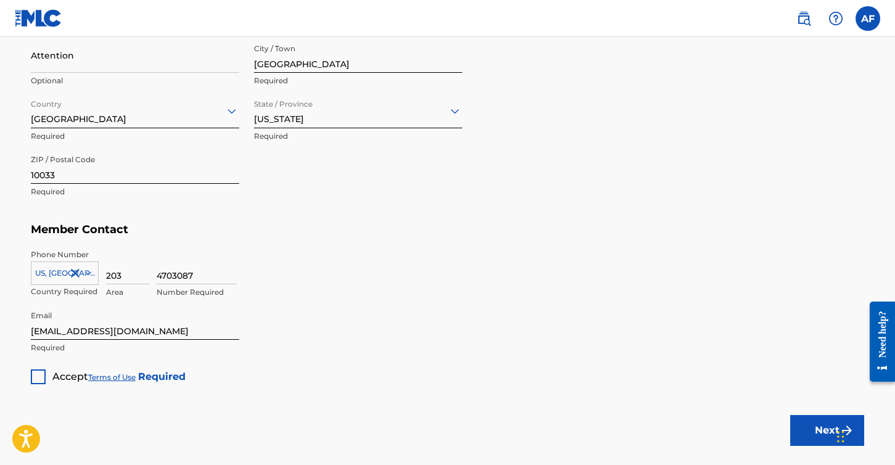
scroll to position [668, 0]
click at [34, 373] on div at bounding box center [38, 376] width 15 height 15
click at [800, 425] on button "Next" at bounding box center [828, 429] width 74 height 31
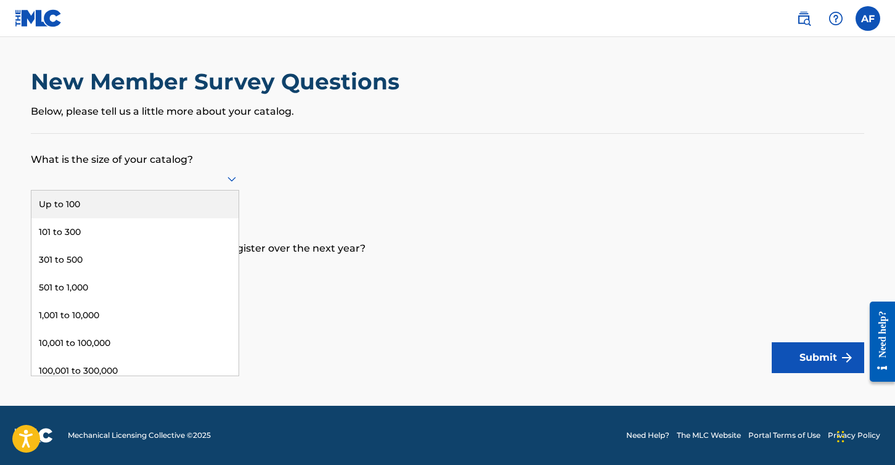
click at [201, 172] on div at bounding box center [135, 178] width 208 height 15
click at [186, 204] on div "Up to 100" at bounding box center [134, 205] width 207 height 28
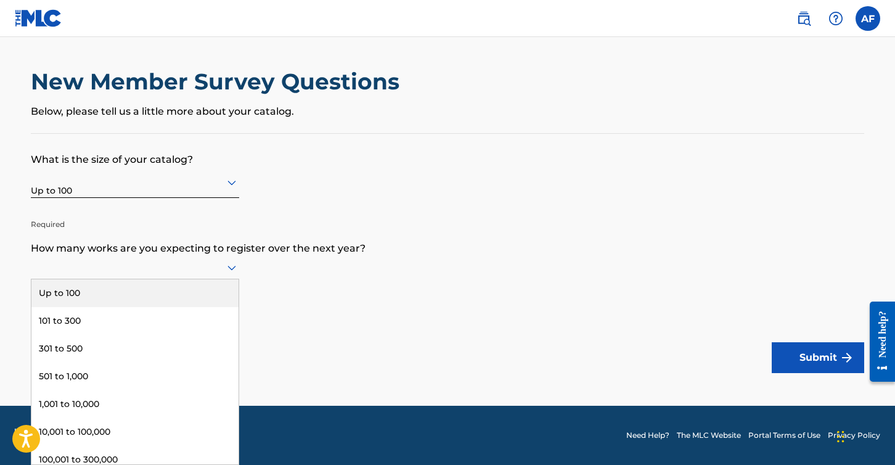
click at [223, 266] on div at bounding box center [135, 267] width 208 height 15
click at [179, 285] on div "Up to 100" at bounding box center [134, 293] width 207 height 28
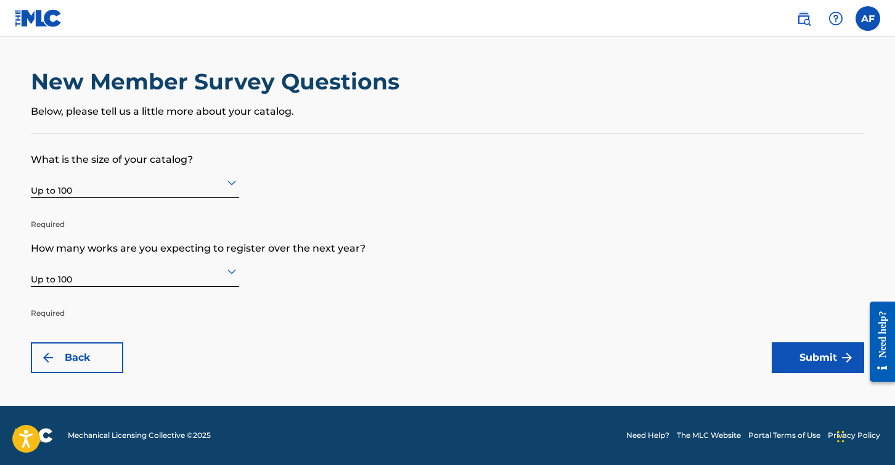
click at [814, 361] on button "Submit" at bounding box center [818, 357] width 92 height 31
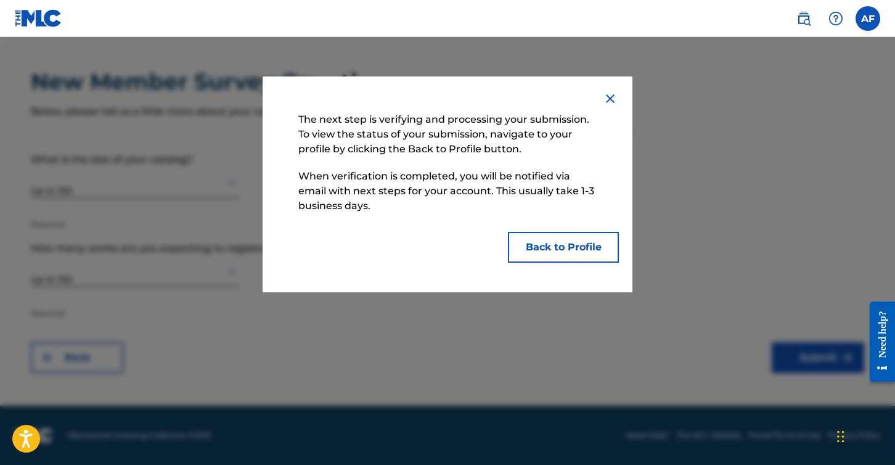
click at [567, 250] on button "Back to Profile" at bounding box center [563, 247] width 111 height 31
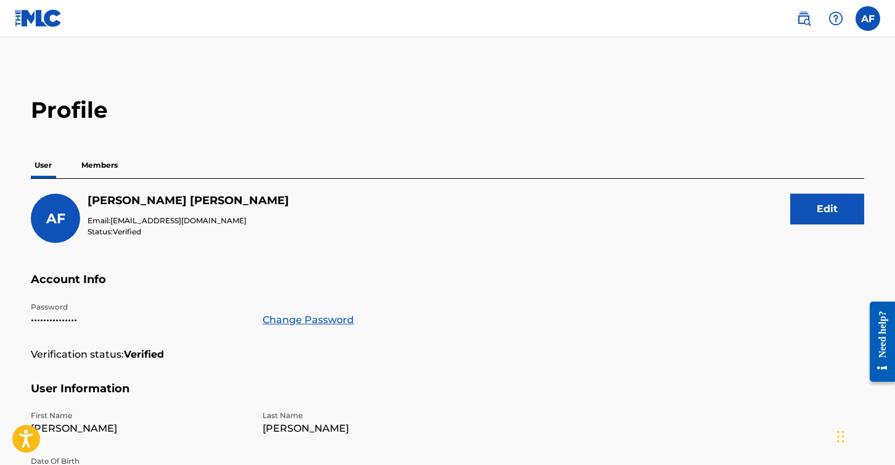
click at [873, 20] on label at bounding box center [868, 18] width 25 height 25
click at [868, 18] on input "AF [PERSON_NAME] [EMAIL_ADDRESS][DOMAIN_NAME] Notification Preferences Profile …" at bounding box center [868, 18] width 0 height 0
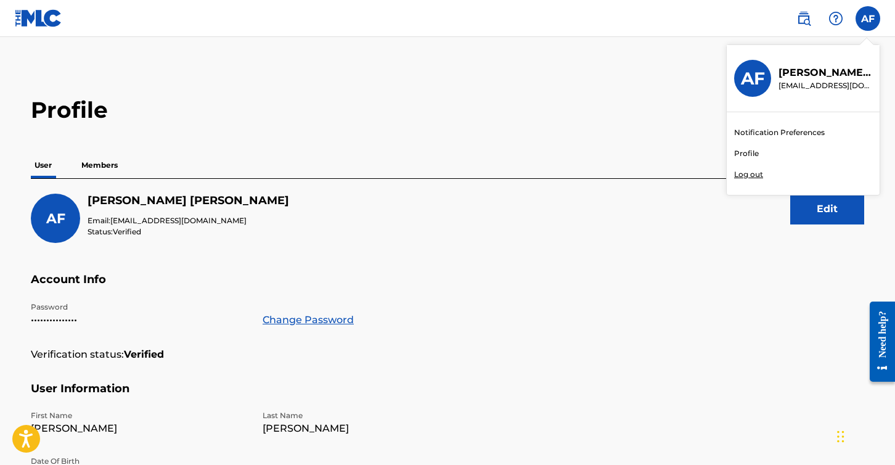
click at [744, 149] on link "Profile" at bounding box center [746, 153] width 25 height 11
